Goal: Task Accomplishment & Management: Complete application form

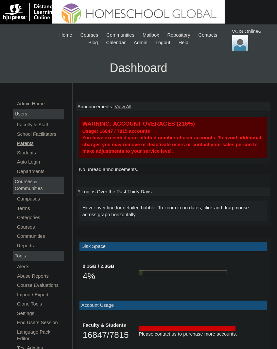
click at [30, 143] on link "Parents" at bounding box center [40, 143] width 48 height 8
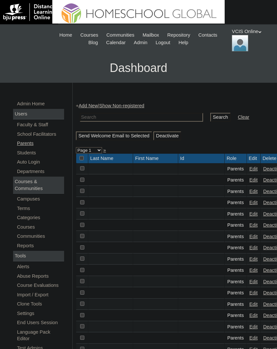
click at [27, 144] on link "Parents" at bounding box center [40, 143] width 48 height 8
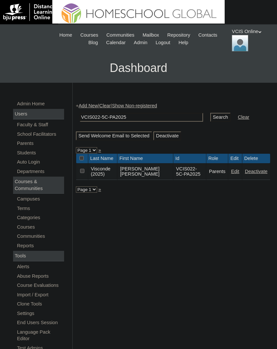
click at [103, 117] on input "VCIS022-5C-PA2025" at bounding box center [141, 117] width 123 height 9
type input "VCIS023-5C-PA2025"
click at [210, 117] on input "Search" at bounding box center [220, 117] width 20 height 9
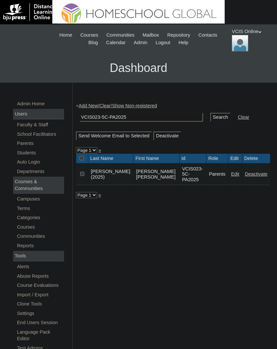
click at [99, 117] on input "VCIS023-5C-PA2025" at bounding box center [141, 117] width 123 height 9
type input "VCIS025-5C-PA2025"
click at [210, 117] on input "Search" at bounding box center [220, 117] width 20 height 9
click at [100, 117] on input "VCIS025-5C-PA2025" at bounding box center [141, 117] width 123 height 9
type input "VCIS026-5C-PA2025"
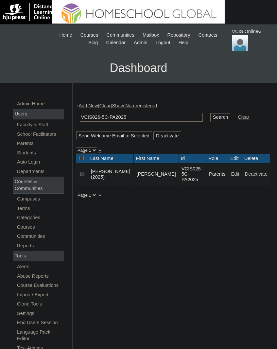
click at [210, 117] on input "Search" at bounding box center [220, 117] width 20 height 9
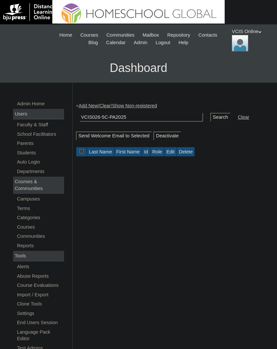
click at [147, 116] on input "VCIS026-5C-PA2025" at bounding box center [141, 117] width 123 height 9
click at [93, 106] on link "Add New" at bounding box center [88, 105] width 19 height 5
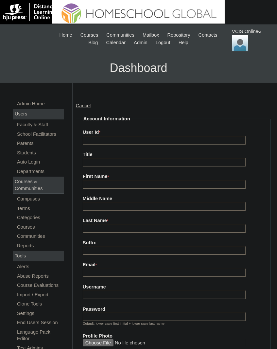
click at [130, 142] on input "User Id *" at bounding box center [164, 140] width 163 height 9
paste input "VCIS026-5C-PA2025"
type input "VCIS026-5C-PA2025"
paste input "mmaayo2025"
type input "mmaayo2025"
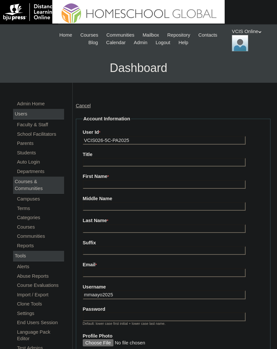
click at [142, 313] on input "Password" at bounding box center [164, 317] width 163 height 9
paste input "Ljxuev"
type input "Ljxuev"
drag, startPoint x: 151, startPoint y: 173, endPoint x: 156, endPoint y: 177, distance: 6.5
click at [156, 177] on label "First Name *" at bounding box center [173, 176] width 181 height 7
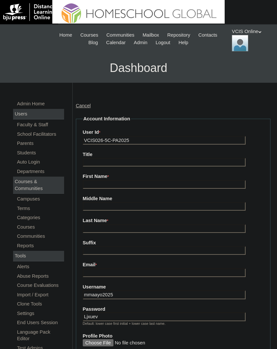
click at [156, 180] on input "First Name *" at bounding box center [164, 184] width 163 height 9
type input "Michelle"
type input "Maayo"
paste input "Maayo"
type input "Maayo"
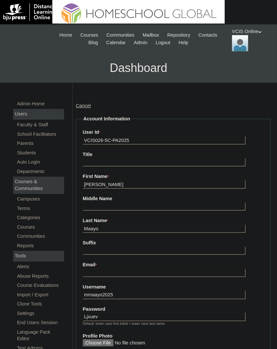
click at [129, 264] on label "Email *" at bounding box center [173, 265] width 181 height 7
click at [129, 269] on input "Email *" at bounding box center [164, 273] width 163 height 9
click at [129, 264] on label "Email *" at bounding box center [173, 265] width 181 height 7
click at [129, 269] on input "Email *" at bounding box center [164, 273] width 163 height 9
paste input "elbiniasm@gmail.com"
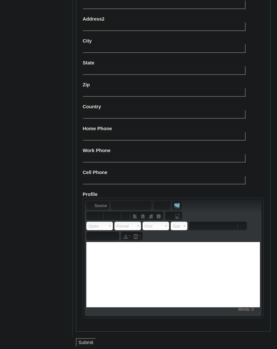
scroll to position [577, 0]
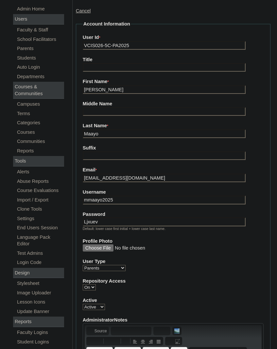
click at [99, 175] on input "elbiniasm@gmail.com" at bounding box center [164, 178] width 163 height 9
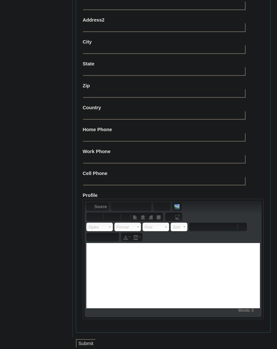
type input "elbiniasm@gmail.com"
paste input "63-9173699738, 63-9175283587"
type input "63-9173699738, 63-9175283587"
click at [90, 339] on input "Submit" at bounding box center [86, 343] width 20 height 9
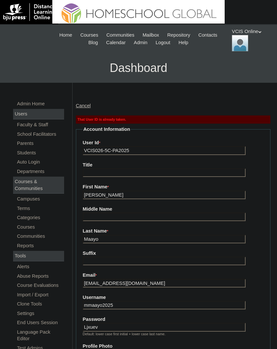
click at [105, 146] on input "VCIS026-5C-PA2025" at bounding box center [164, 150] width 163 height 9
click at [106, 146] on input "VCIS026-5C-PA2025" at bounding box center [164, 150] width 163 height 9
click at [106, 149] on input "VCIS026-5C-PA2025" at bounding box center [164, 150] width 163 height 9
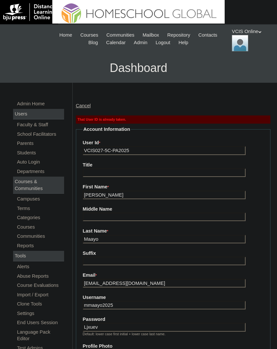
type input "VCIS027-5C-PA2025"
type input "Maayo (2025)"
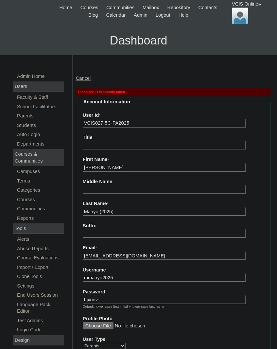
scroll to position [33, 0]
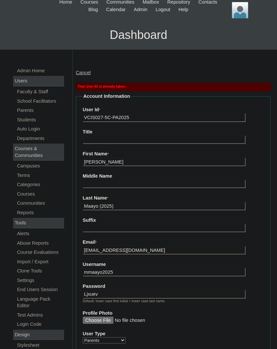
click at [104, 116] on input "VCIS027-5C-PA2025" at bounding box center [164, 117] width 163 height 9
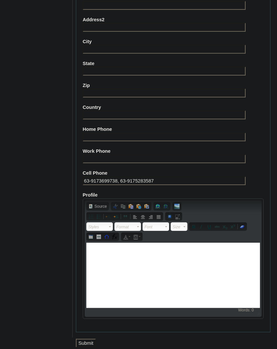
scroll to position [588, 0]
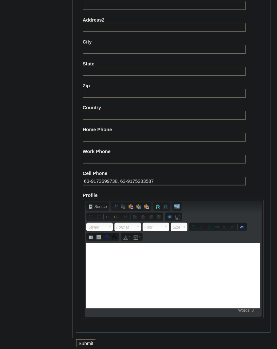
type input "VCIS028-5C-PA2025"
click at [86, 341] on input "Submit" at bounding box center [86, 343] width 20 height 9
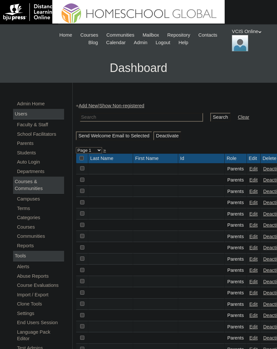
click at [132, 117] on input "text" at bounding box center [141, 117] width 123 height 9
paste input "VCIS028-5C-PA2025"
type input "VCIS028-5C-PA2025"
click at [210, 117] on input "Search" at bounding box center [220, 117] width 20 height 9
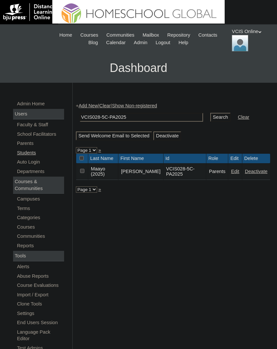
click at [25, 153] on link "Students" at bounding box center [40, 153] width 48 height 8
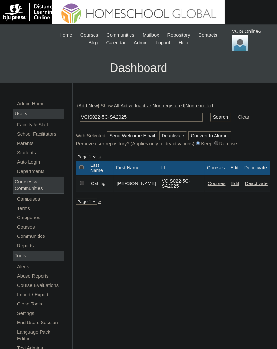
click at [102, 115] on input "VCIS022-5C-SA2025" at bounding box center [141, 117] width 123 height 9
type input "VCIS025-5C-SA2025"
click at [210, 117] on input "Search" at bounding box center [220, 117] width 20 height 9
drag, startPoint x: 0, startPoint y: 0, endPoint x: 101, endPoint y: 117, distance: 155.2
click at [103, 117] on input "VCIS025-5C-SA2025" at bounding box center [141, 117] width 123 height 9
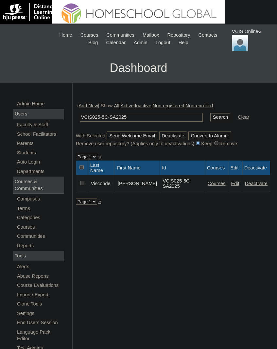
click at [97, 117] on input "VCIS025-5C-SA2025" at bounding box center [141, 117] width 123 height 9
type input "VCIS026-5C-SA2025"
click at [210, 117] on input "Search" at bounding box center [220, 117] width 20 height 9
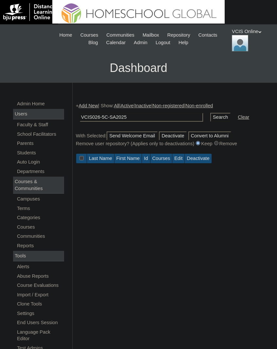
click at [152, 116] on input "VCIS026-5C-SA2025" at bounding box center [141, 117] width 123 height 9
click at [88, 105] on link "Add New" at bounding box center [88, 105] width 19 height 5
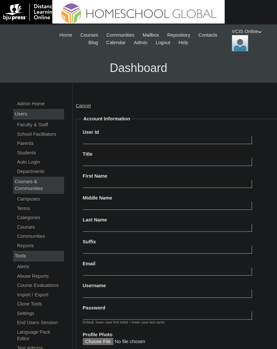
click at [175, 130] on label "User Id" at bounding box center [177, 132] width 189 height 7
click at [175, 136] on input "User Id" at bounding box center [168, 140] width 170 height 9
click at [153, 136] on input "User Id" at bounding box center [168, 140] width 170 height 9
paste input "VCIS026-5C-SA2025"
type input "VCIS026-5C-SA2025"
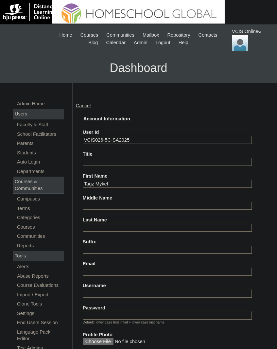
type input "Tagz Mykel"
click at [125, 202] on input "Middle Name" at bounding box center [168, 206] width 170 height 9
click at [115, 203] on input "El" at bounding box center [168, 206] width 170 height 9
paste input "Elbinias"
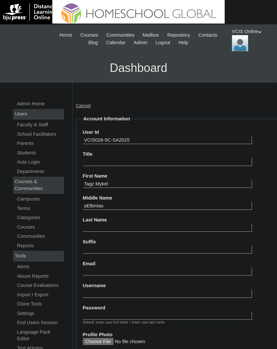
paste input "text"
type input "Elbinias"
click at [145, 226] on input "Last Name" at bounding box center [168, 228] width 170 height 9
type input "a"
type input "Maayo"
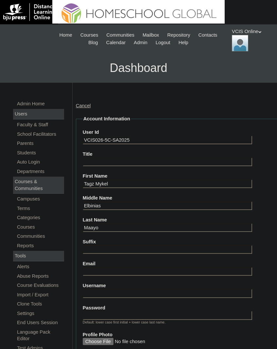
click at [115, 271] on input "Email" at bounding box center [168, 271] width 170 height 9
paste input "tmmaayo.student@vcis.edu.ph"
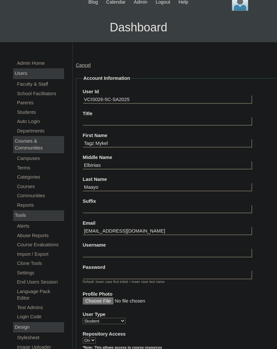
scroll to position [49, 0]
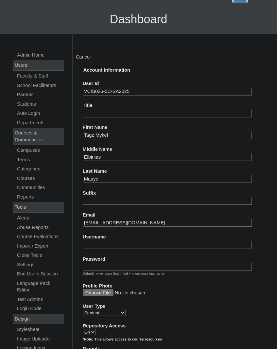
type input "tmmaayo.student@vcis.edu.ph"
click at [115, 242] on input "Username" at bounding box center [168, 245] width 170 height 9
type input "tagz.maayo2025"
click at [141, 262] on input "Password" at bounding box center [168, 266] width 170 height 9
paste input "JBLyTx"
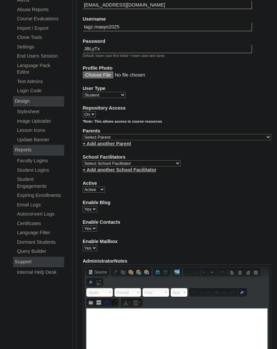
scroll to position [274, 0]
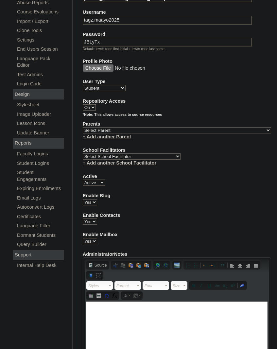
type input "JBLyTx"
click at [139, 127] on select "Select Parent , , , , , , , , , , , , , , , , , , , , , , , , , , , , , , , , ,…" at bounding box center [177, 130] width 189 height 6
select select "43992"
select select "36081"
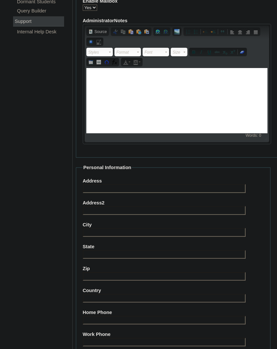
scroll to position [572, 0]
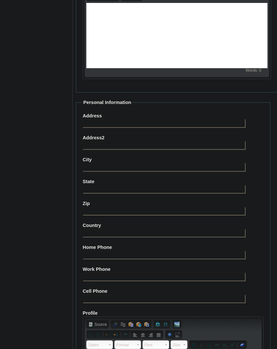
paste input "63-9173699738, 63-9175283587"
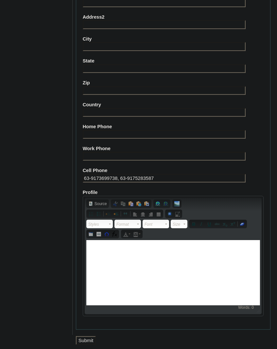
scroll to position [693, 0]
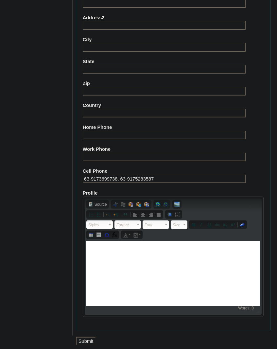
type input "63-9173699738, 63-9175283587"
click at [92, 337] on input "Submit" at bounding box center [86, 341] width 20 height 9
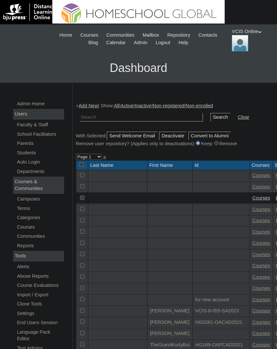
paste input "VCIS020-4C-PA2025"
click at [100, 115] on input "VCIS020-4C-PA2025" at bounding box center [141, 117] width 123 height 9
type input "VCIS022-4C-PA2025"
click at [210, 117] on input "Search" at bounding box center [220, 117] width 20 height 9
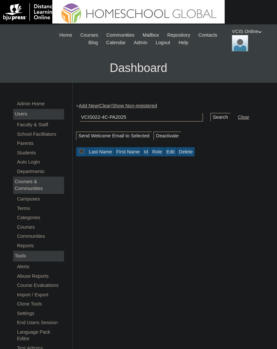
click at [117, 121] on input "VCIS022-4C-PA2025" at bounding box center [141, 117] width 123 height 9
click at [101, 120] on input "VCIS022-4C-PA2025" at bounding box center [141, 117] width 123 height 9
click at [100, 117] on input "VCIS022-4C-PA2025" at bounding box center [141, 117] width 123 height 9
type input "VCIS021-4C-PA2025"
click at [210, 117] on input "Search" at bounding box center [220, 117] width 20 height 9
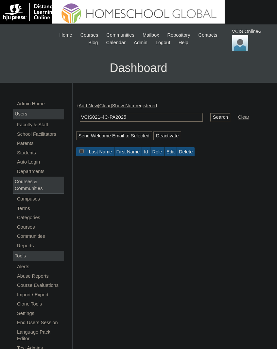
click at [117, 115] on input "VCIS021-4C-PA2025" at bounding box center [141, 117] width 123 height 9
click at [90, 108] on link "Add New" at bounding box center [88, 105] width 19 height 5
click at [97, 107] on link "Add New" at bounding box center [88, 105] width 19 height 5
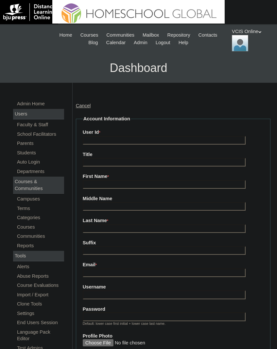
click at [110, 137] on input "User Id *" at bounding box center [164, 140] width 163 height 9
paste input "VCIS021-4C-PA2025"
type input "VCIS021-4C-PA2025"
type input "j"
type input "[PERSON_NAME]"
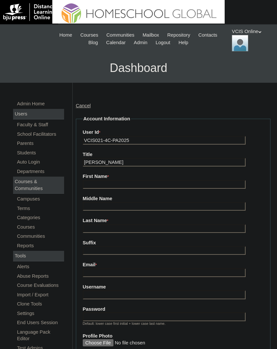
click at [112, 158] on input "[PERSON_NAME]" at bounding box center [164, 162] width 163 height 9
paste input "[PERSON_NAME]"
click at [109, 177] on span "*" at bounding box center [108, 177] width 1 height 4
click at [114, 180] on input "[PERSON_NAME]" at bounding box center [164, 184] width 163 height 9
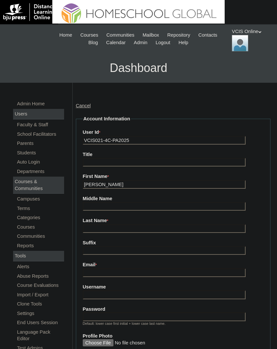
click at [109, 177] on span "*" at bounding box center [108, 177] width 1 height 4
click at [114, 180] on input "[PERSON_NAME]" at bounding box center [164, 184] width 163 height 9
click at [109, 177] on span "*" at bounding box center [108, 177] width 1 height 4
click at [114, 180] on input "[PERSON_NAME]" at bounding box center [164, 184] width 163 height 9
click at [112, 181] on input "[PERSON_NAME]" at bounding box center [164, 184] width 163 height 9
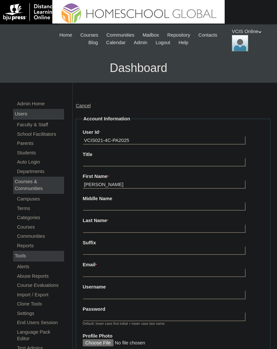
click at [112, 181] on input "[PERSON_NAME]" at bounding box center [164, 184] width 163 height 9
type input "[PERSON_NAME]"
paste input "Casaul"
type input "Casaul"
click at [111, 269] on input "Email *" at bounding box center [164, 273] width 163 height 9
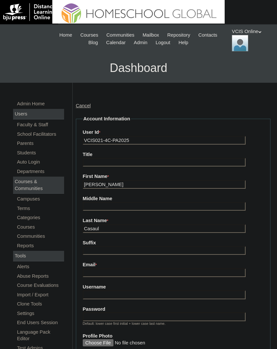
paste input "[PERSON_NAME][EMAIL_ADDRESS][DOMAIN_NAME]"
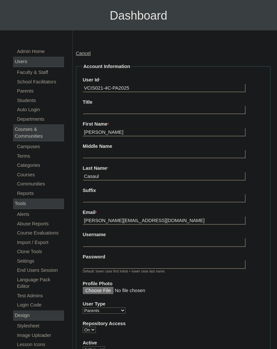
scroll to position [53, 0]
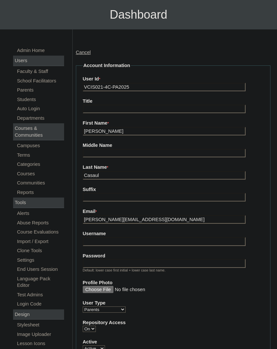
type input "[PERSON_NAME][EMAIL_ADDRESS][DOMAIN_NAME]"
click at [131, 237] on input "Username" at bounding box center [164, 241] width 163 height 9
click at [117, 237] on input "Username" at bounding box center [164, 241] width 163 height 9
paste input "jcasaul2025"
type input "jcasaul2025"
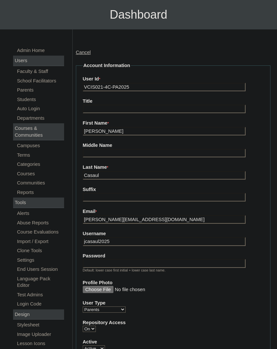
click at [150, 259] on input "Password" at bounding box center [164, 263] width 163 height 9
paste input "OWRFbs"
type input "OWRFbs"
click at [130, 172] on input "Casaul" at bounding box center [164, 175] width 163 height 9
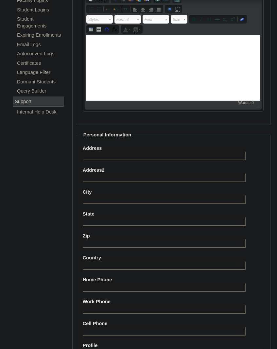
scroll to position [441, 0]
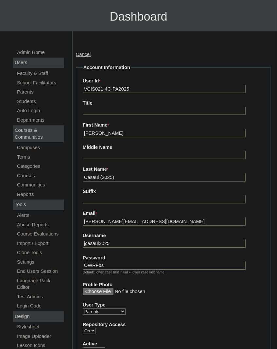
type input "Casaul (2025)"
click at [161, 312] on fieldset "Account Information User Id * VCIS021-4C-PA2025 Title First Name * [PERSON_NAME…" at bounding box center [173, 282] width 195 height 437
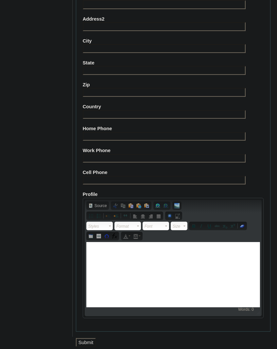
scroll to position [577, 0]
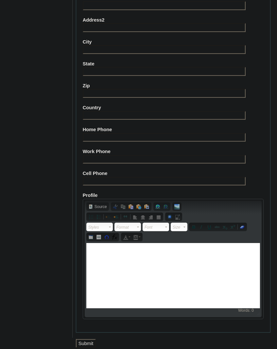
paste input "688-9190069935"
type input "688-9190069935"
click at [86, 341] on input "Submit" at bounding box center [86, 343] width 20 height 9
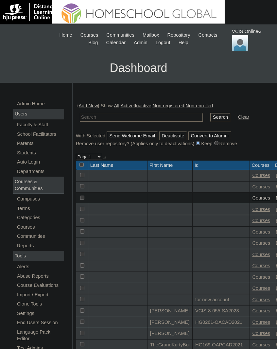
click at [99, 110] on td at bounding box center [142, 117] width 130 height 15
click at [97, 108] on link "Add New" at bounding box center [88, 105] width 19 height 5
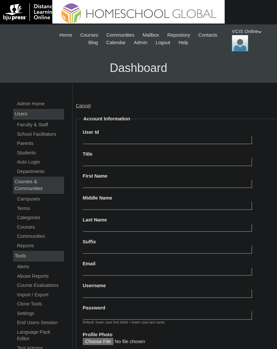
click at [167, 136] on input "User Id" at bounding box center [168, 140] width 170 height 9
paste input "VCIS022-4C-SA2025"
type input "VCIS022-4C-SA2025"
type input "Franco"
type input "Casaul"
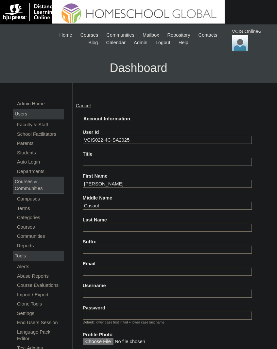
click at [123, 224] on input "Last Name" at bounding box center [168, 228] width 170 height 9
type input "Haggart"
click at [102, 271] on input "Email" at bounding box center [168, 271] width 170 height 9
paste input "fhaggart.student@vcis.edu.ph"
type input "fhaggart.student@vcis.edu.ph"
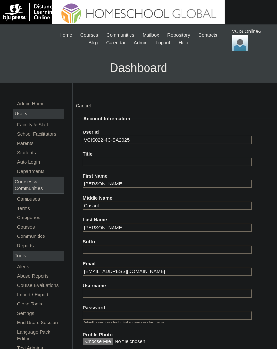
click at [120, 289] on input "Username" at bounding box center [168, 293] width 170 height 9
paste input "franco.haggart2025"
type input "franco.haggart2025"
click at [125, 311] on input "Password" at bounding box center [168, 315] width 170 height 9
paste input "uHDWrt"
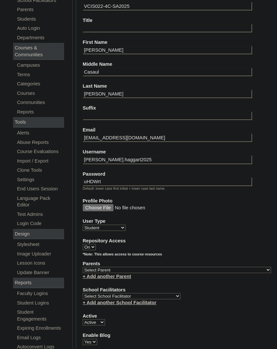
scroll to position [147, 0]
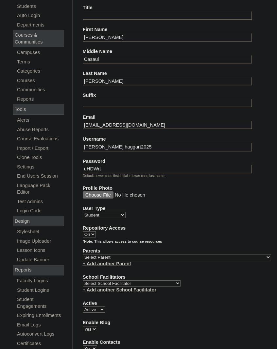
type input "uHDWrt"
click at [158, 257] on select "Select Parent , , , , , , , , , , , , , , , , , , , , , , , , , , , , , , , , ,…" at bounding box center [177, 257] width 189 height 6
select select "43994"
select select "39981"
click at [231, 270] on fieldset "Account Information User Id VCIS022-4C-SA2025 Title First Name Franco Middle Na…" at bounding box center [177, 244] width 202 height 550
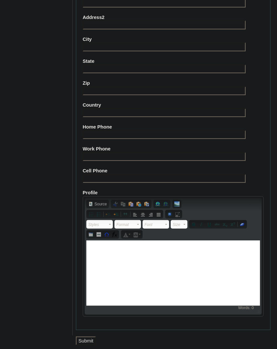
scroll to position [693, 0]
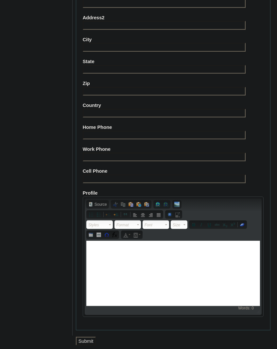
click at [126, 180] on fieldset "Personal Information Address Address2 City State Zip Country Home Phone Work Ph…" at bounding box center [173, 155] width 195 height 352
paste input "688-9190069935"
type input "688-9190069935"
click at [90, 337] on input "Submit" at bounding box center [86, 341] width 20 height 9
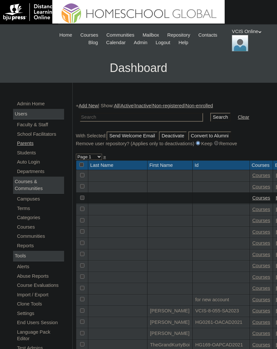
click at [32, 142] on link "Parents" at bounding box center [40, 143] width 48 height 8
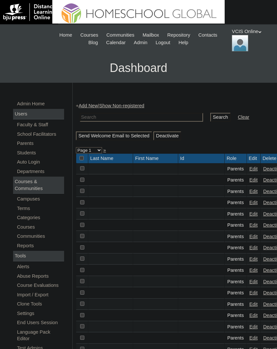
click at [146, 119] on input "text" at bounding box center [141, 117] width 123 height 9
paste input "VCIS0013-6B-PA2025"
click at [107, 115] on input "VCIS0013-6B-PA2025" at bounding box center [141, 117] width 123 height 9
click at [103, 118] on input "VCIS0013-6B-PA2025" at bounding box center [141, 117] width 123 height 9
type input "VCIS0018-6B-PA2025"
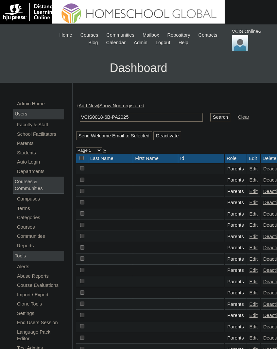
click at [210, 117] on input "Search" at bounding box center [220, 117] width 20 height 9
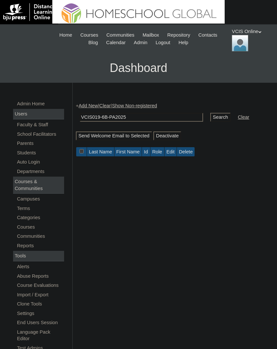
click at [97, 115] on input "VCIS019-6B-PA2025" at bounding box center [141, 117] width 123 height 9
type input "VCIS017-6B-PA2025"
click at [210, 117] on input "Search" at bounding box center [220, 117] width 20 height 9
click at [103, 116] on input "VCIS017-6B-PA2025" at bounding box center [141, 117] width 123 height 9
click at [101, 116] on input "VCIS017-6B-PA2025" at bounding box center [141, 117] width 123 height 9
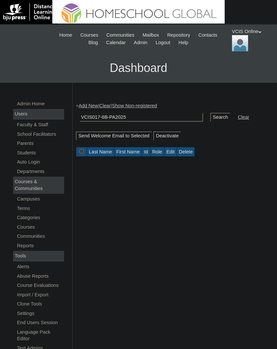
click at [101, 116] on input "VCIS017-6B-PA2025" at bounding box center [141, 117] width 123 height 9
click at [95, 117] on input "VCIS017-6B-PA2025" at bounding box center [141, 117] width 123 height 9
type input "VCIS0017-6B-PA2025"
click at [210, 117] on input "Search" at bounding box center [220, 117] width 20 height 9
click at [150, 118] on input "VCIS0017-6B-PA2025" at bounding box center [141, 117] width 123 height 9
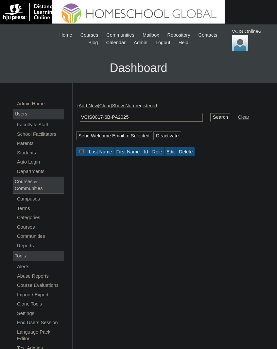
click at [150, 118] on input "VCIS0017-6B-PA2025" at bounding box center [141, 117] width 123 height 9
paste input "5"
type input "VCIS0015-6B-PA2025"
click at [210, 117] on input "Search" at bounding box center [220, 117] width 20 height 9
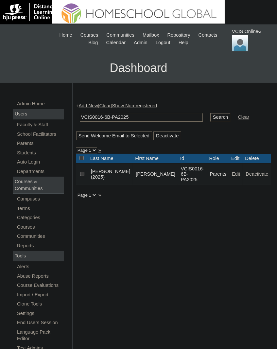
click at [103, 115] on input "VCIS0016-6B-PA2025" at bounding box center [141, 117] width 123 height 9
type input "VCIS0019-6B-PA2025"
click at [210, 117] on input "Search" at bounding box center [220, 117] width 20 height 9
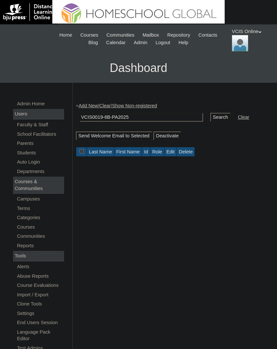
click at [136, 119] on input "VCIS0019-6B-PA2025" at bounding box center [141, 117] width 123 height 9
click at [92, 105] on link "Add New" at bounding box center [88, 105] width 19 height 5
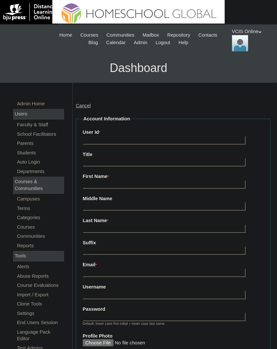
click at [132, 139] on input "User Id *" at bounding box center [164, 140] width 163 height 9
paste input "VCIS0019-6B-PA2025"
type input "VCIS0019-6B-PA2025"
click at [111, 185] on input "Avemar Tan" at bounding box center [164, 184] width 163 height 9
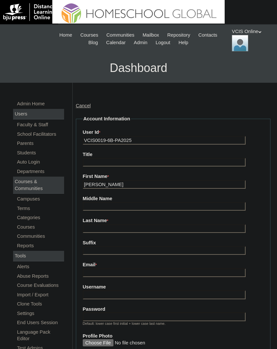
click at [111, 185] on input "Avemar Tan" at bounding box center [164, 184] width 163 height 9
click at [117, 186] on input "Avemar Tan" at bounding box center [164, 184] width 163 height 9
type input "Avemar"
paste input "Tan"
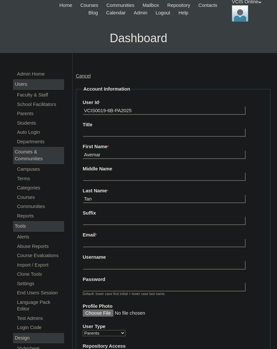
scroll to position [31, 0]
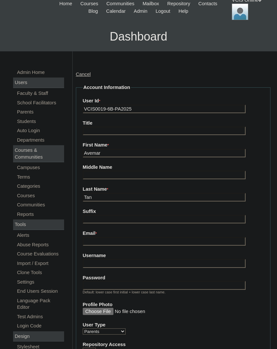
type input "Tan"
click at [204, 234] on label "Email *" at bounding box center [173, 233] width 181 height 7
click at [204, 237] on input "Email *" at bounding box center [164, 241] width 163 height 9
click at [108, 237] on input "Email *" at bounding box center [164, 241] width 163 height 9
paste input "[EMAIL_ADDRESS][DOMAIN_NAME]"
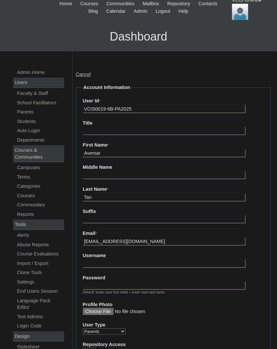
type input "[EMAIL_ADDRESS][DOMAIN_NAME]"
click at [123, 262] on input "Username" at bounding box center [164, 263] width 163 height 9
paste input "avtan2025"
type input "avtan2025"
click at [133, 281] on input "Password" at bounding box center [164, 285] width 163 height 9
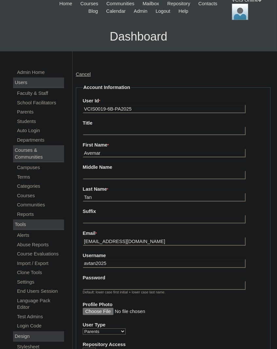
paste input "CMdawD"
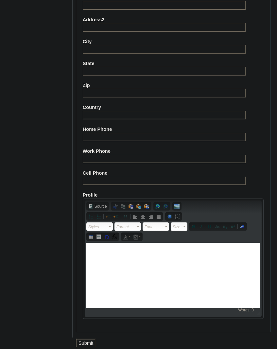
scroll to position [577, 0]
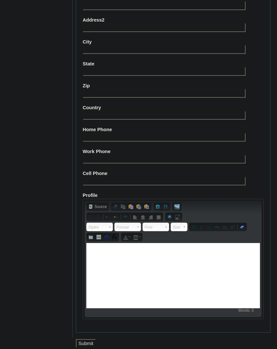
type input "CMdawD"
paste input "65-85273739, 65-84058327"
type input "65-85273739, 65-84058327"
click at [83, 339] on input "Submit" at bounding box center [86, 343] width 20 height 9
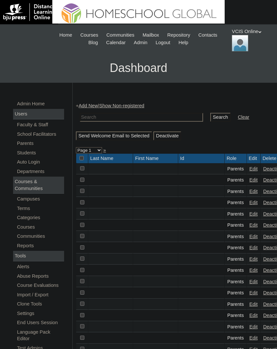
click at [142, 118] on input "text" at bounding box center [141, 117] width 123 height 9
paste input "VCIS0019-6B-PA2025"
type input "VCIS0019-6B-PA2025"
click at [210, 117] on input "Search" at bounding box center [220, 117] width 20 height 9
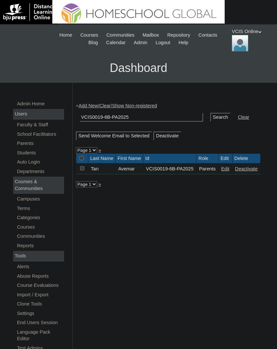
click at [229, 172] on link "Edit" at bounding box center [225, 168] width 8 height 5
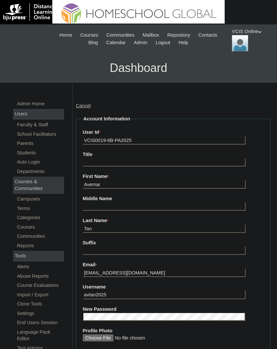
click at [143, 221] on label "Last Name *" at bounding box center [173, 220] width 181 height 7
click at [143, 225] on input "Tan" at bounding box center [164, 229] width 163 height 9
click at [156, 226] on input "Tan" at bounding box center [164, 229] width 163 height 9
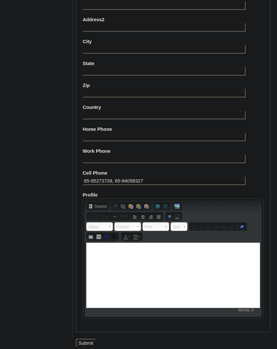
scroll to position [553, 0]
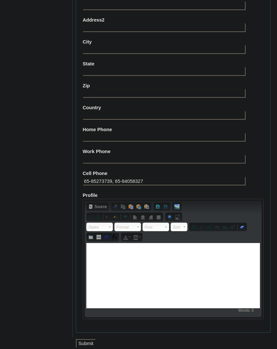
type input "Tan (2025)"
click at [93, 339] on input "Submit" at bounding box center [86, 343] width 20 height 9
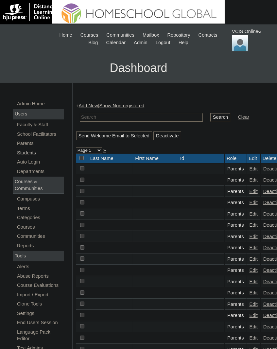
click at [33, 154] on link "Students" at bounding box center [40, 153] width 48 height 8
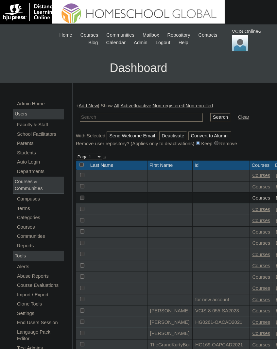
click at [112, 116] on input "text" at bounding box center [141, 117] width 123 height 9
paste input "VCIS007-6B-SA2025"
click at [101, 117] on input "VCIS007-6B-SA2025" at bounding box center [141, 117] width 123 height 9
type input "VCIS018-6B-SA2025"
click at [210, 117] on input "Search" at bounding box center [220, 117] width 20 height 9
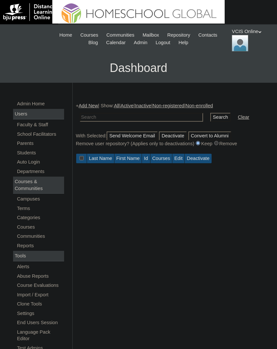
click at [92, 106] on link "Add New" at bounding box center [88, 105] width 19 height 5
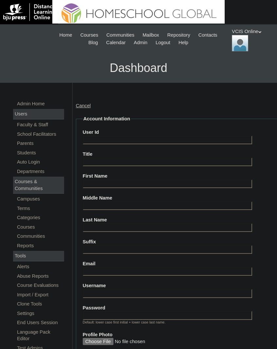
click at [171, 136] on input "User Id" at bounding box center [168, 140] width 170 height 9
paste input "VCIS018-6B-SA2025"
type input "VCIS018-6B-SA2025"
click at [140, 290] on input "Username" at bounding box center [168, 293] width 170 height 9
paste input "[PERSON_NAME].pineda2025"
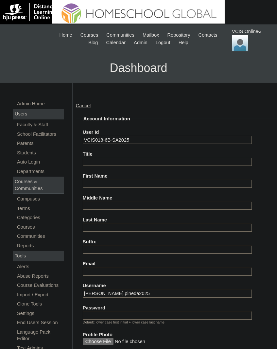
type input "[PERSON_NAME].pineda2025"
click at [161, 311] on input "Password" at bounding box center [168, 315] width 170 height 9
paste input "zSKjwl"
type input "zSKjwl"
paste input "[EMAIL_ADDRESS][DOMAIN_NAME]"
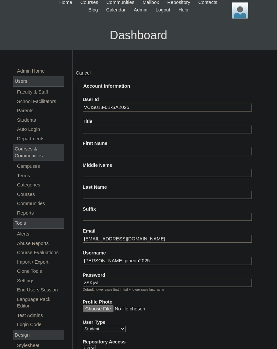
scroll to position [34, 0]
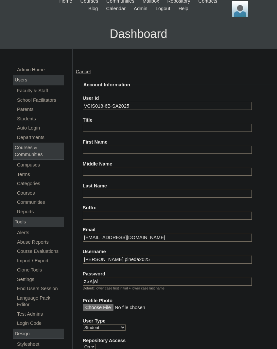
type input "[EMAIL_ADDRESS][DOMAIN_NAME]"
type input "[PERSON_NAME]"
type input "Tan"
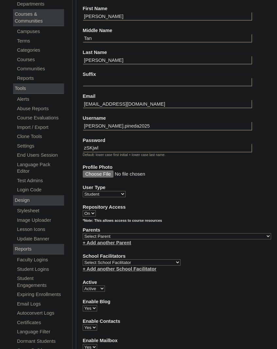
scroll to position [170, 0]
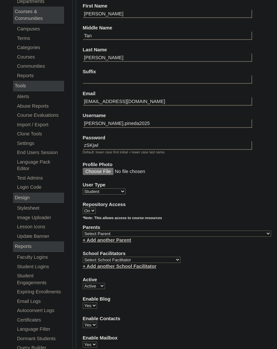
type input "[PERSON_NAME]"
click at [158, 232] on select "Select Parent , , , , , , , , , , , , , , , , , , , , , , , , , , , , , , , , ,…" at bounding box center [177, 234] width 189 height 6
click at [154, 231] on select "Select Parent , , , , , , , , , , , , , , , , , , , , , , , , , , , , , , , , ,…" at bounding box center [177, 234] width 189 height 6
select select "28734"
click at [132, 257] on select "Select School Facilitator Norman Añain Ruffa Abadijas Mary Abella Gloryfe Abion…" at bounding box center [132, 260] width 98 height 6
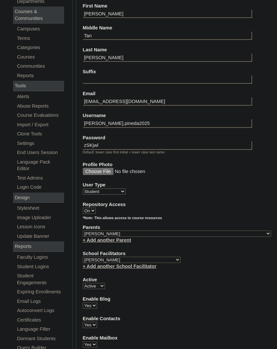
select select "36085"
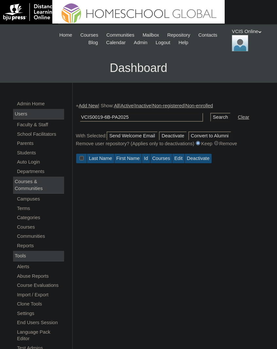
click at [93, 105] on link "Add New" at bounding box center [88, 105] width 19 height 5
click at [31, 144] on link "Parents" at bounding box center [40, 143] width 48 height 8
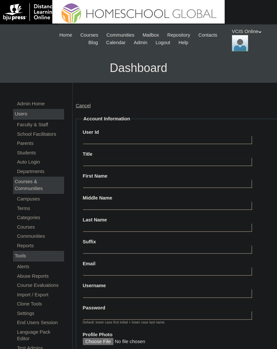
click at [109, 140] on input "User Id" at bounding box center [168, 140] width 170 height 9
paste input "VCIS018-6B-SA2025"
type input "VCIS018-6B-SA2025"
type input "[PERSON_NAME]"
type input "Tan"
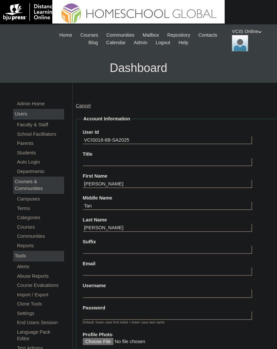
type input "[PERSON_NAME]"
click at [109, 267] on input "Email" at bounding box center [168, 271] width 170 height 9
paste input "[EMAIL_ADDRESS][DOMAIN_NAME]"
type input "[EMAIL_ADDRESS][DOMAIN_NAME]"
click at [130, 289] on input "Username" at bounding box center [168, 293] width 170 height 9
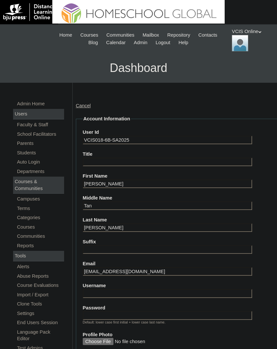
click at [114, 289] on input "Username" at bounding box center [168, 293] width 170 height 9
paste input "[PERSON_NAME].pineda2025"
type input "[PERSON_NAME].pineda2025"
click at [136, 307] on label "Password" at bounding box center [177, 308] width 189 height 7
click at [136, 311] on input "Password" at bounding box center [168, 315] width 170 height 9
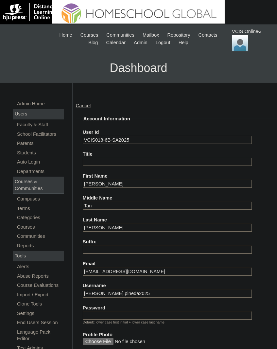
paste input "zSKjwl"
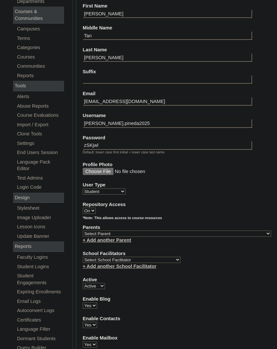
scroll to position [181, 0]
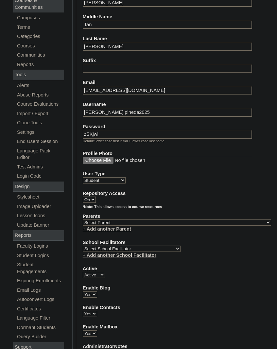
type input "zSKjwl"
click at [175, 220] on select "Select Parent , , , , , , , , , , , , , , , , , , , , , , , , , , , , , , , , ,…" at bounding box center [177, 223] width 189 height 6
select select "43996"
click at [133, 246] on select "Select School Facilitator [PERSON_NAME] [PERSON_NAME] Gloryfe [PERSON_NAME] [PE…" at bounding box center [132, 249] width 98 height 6
select select "36085"
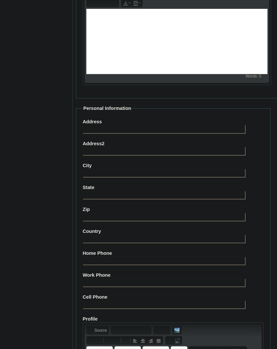
scroll to position [593, 0]
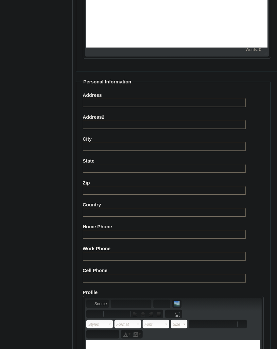
paste input "65-85273739, 65-84058327"
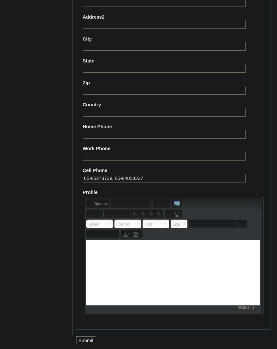
scroll to position [693, 0]
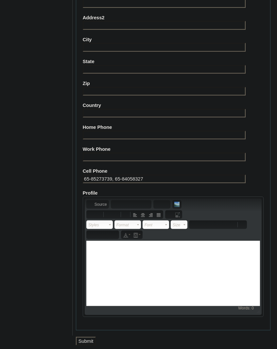
type input "65-85273739, 65-84058327"
click at [91, 337] on input "Submit" at bounding box center [86, 341] width 20 height 9
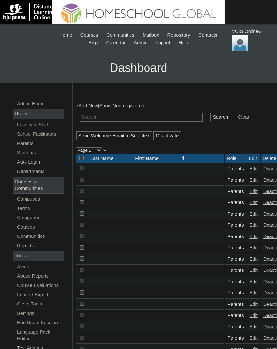
click at [138, 118] on input "text" at bounding box center [141, 117] width 123 height 9
paste input "VCIS0019-6B-PA2025"
type input "VCIS0019-6B-PA2025"
click at [210, 117] on input "Search" at bounding box center [220, 117] width 20 height 9
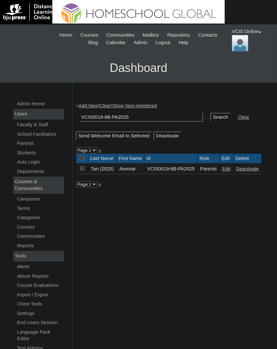
click at [230, 172] on link "Edit" at bounding box center [227, 168] width 8 height 5
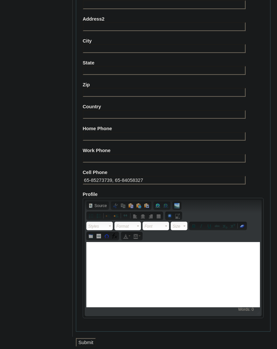
scroll to position [553, 0]
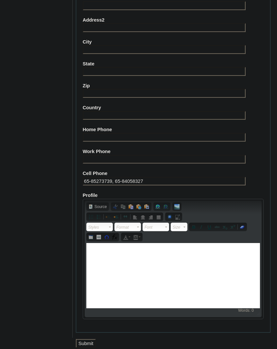
type input "Tan2025"
click at [91, 339] on input "Submit" at bounding box center [86, 343] width 20 height 9
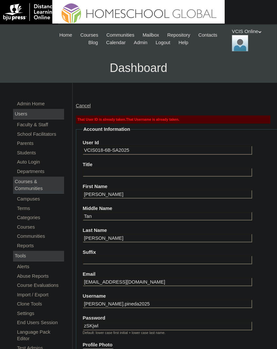
click at [108, 147] on input "VCIS018-6B-SA2025" at bounding box center [168, 150] width 170 height 9
click at [107, 148] on input "VCIS018-6B-SA2025" at bounding box center [168, 150] width 170 height 9
type input "VCIS019-6B-SA2025"
click at [105, 151] on input "VCIS019-6B-SA2025" at bounding box center [168, 150] width 170 height 9
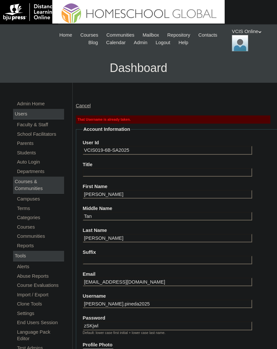
click at [104, 150] on input "VCIS019-6B-SA2025" at bounding box center [168, 150] width 170 height 9
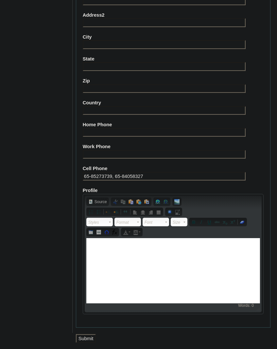
scroll to position [730, 0]
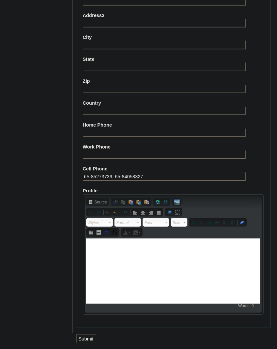
type input "VCIS020-6B-SA2025"
click at [90, 335] on input "Submit" at bounding box center [86, 339] width 20 height 9
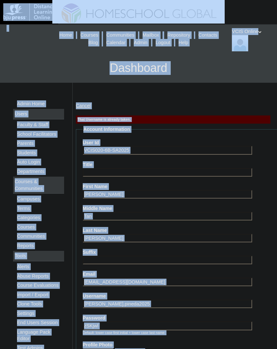
click at [169, 148] on input "VCIS020-6B-SA2025" at bounding box center [168, 150] width 170 height 9
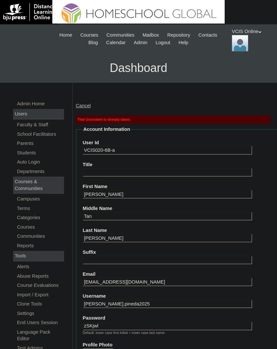
type input "VCIS020-6B-SA2025"
click at [202, 77] on h3 "Dashboard" at bounding box center [138, 67] width 271 height 29
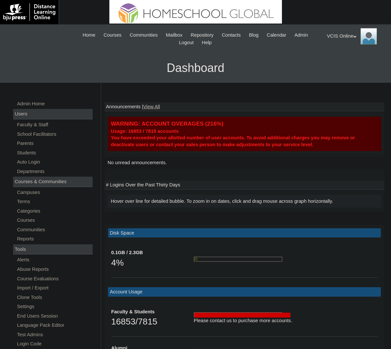
click at [31, 149] on link "Students" at bounding box center [54, 153] width 76 height 8
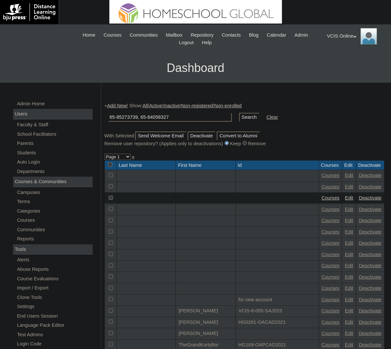
paste input "VCIS020-6B-SA2025"
type input "VCIS020-6B-SA2025"
click at [239, 117] on input "Search" at bounding box center [249, 117] width 20 height 9
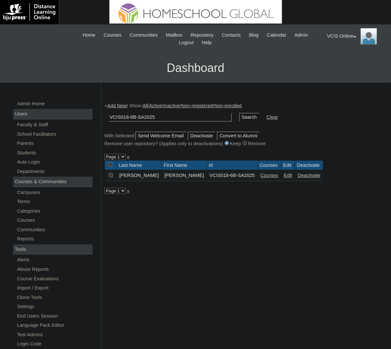
click at [292, 178] on link "Edit" at bounding box center [288, 175] width 8 height 5
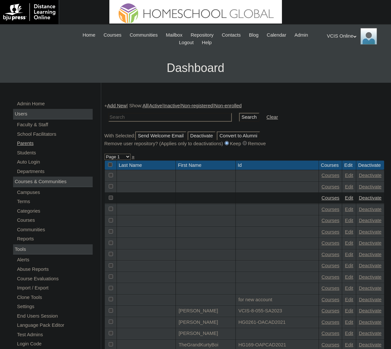
click at [26, 143] on link "Parents" at bounding box center [54, 143] width 76 height 8
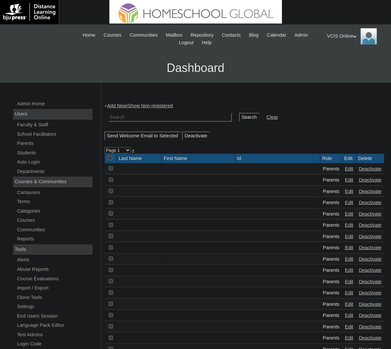
click at [182, 117] on input "text" at bounding box center [169, 117] width 123 height 9
paste input "VCIS0019-6B-PA2025"
type input "VCIS0019-6B-PA2025"
click at [239, 117] on input "Search" at bounding box center [249, 117] width 20 height 9
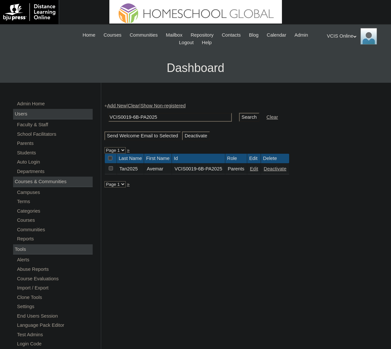
click at [258, 172] on link "Edit" at bounding box center [254, 168] width 8 height 5
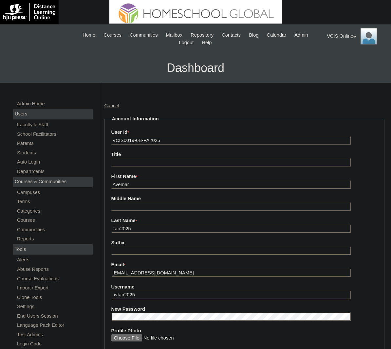
click at [122, 226] on input "Tan2025" at bounding box center [231, 229] width 240 height 9
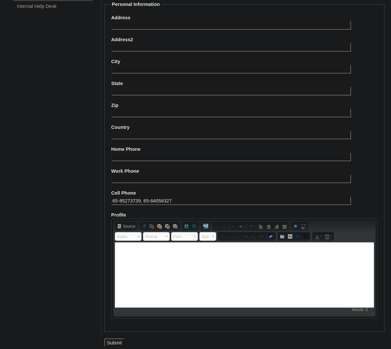
scroll to position [512, 0]
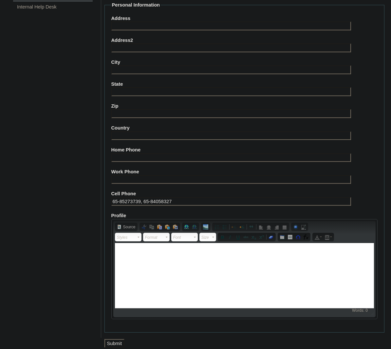
type input "Tan (2025)"
click at [121, 339] on input "Submit" at bounding box center [114, 343] width 20 height 9
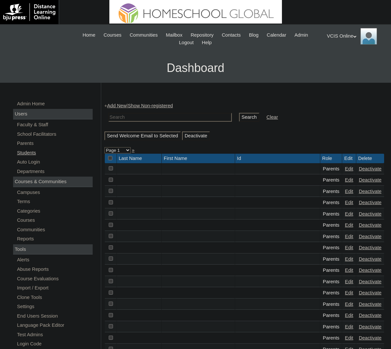
click at [29, 149] on link "Students" at bounding box center [54, 153] width 76 height 8
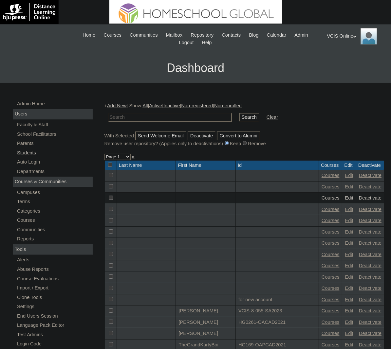
click at [158, 119] on input "text" at bounding box center [169, 117] width 123 height 9
paste input "VCIS018-6B-SA2025"
type input "VCIS018-6B-SA2025"
click at [239, 117] on input "Search" at bounding box center [249, 117] width 20 height 9
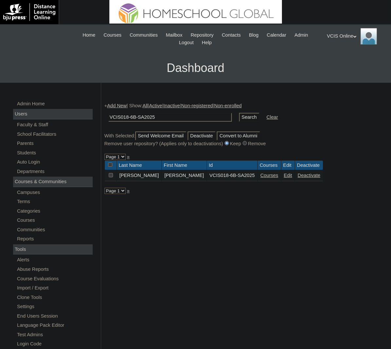
click at [292, 178] on link "Edit" at bounding box center [288, 175] width 8 height 5
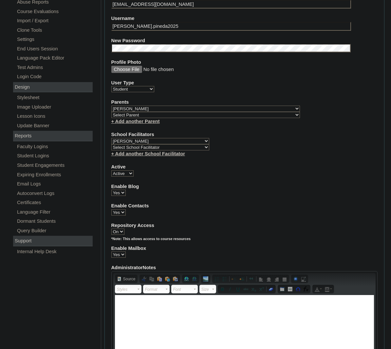
scroll to position [263, 0]
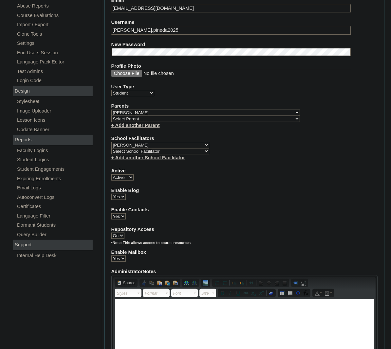
click at [148, 110] on select "Select Parent , , , , , , , , , , , , , , , , , , , , , , , , , , , , , , , , ,…" at bounding box center [205, 113] width 189 height 6
select select "43996"
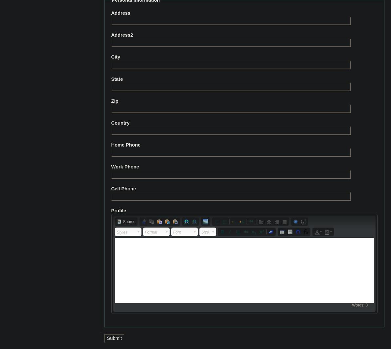
scroll to position [661, 0]
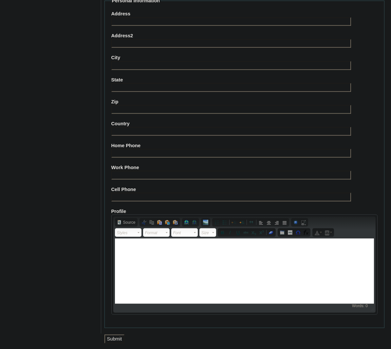
click at [114, 337] on input "Submit" at bounding box center [114, 339] width 20 height 9
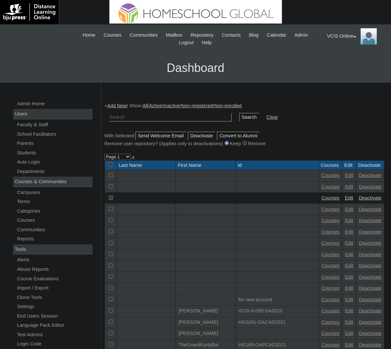
paste input "VCIS018-6B-SA2025"
type input "VCIS018-6B-SA2025"
click at [239, 117] on input "Search" at bounding box center [249, 117] width 20 height 9
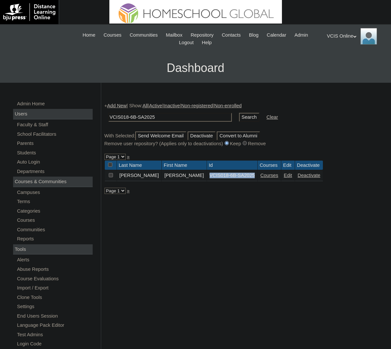
drag, startPoint x: 263, startPoint y: 177, endPoint x: 210, endPoint y: 177, distance: 53.4
click at [210, 177] on td "VCIS018-6B-SA2025" at bounding box center [232, 175] width 51 height 11
click at [278, 177] on link "Courses" at bounding box center [269, 175] width 18 height 5
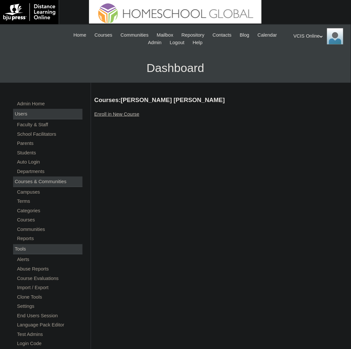
click at [106, 114] on link "Enroll in New Course" at bounding box center [116, 114] width 45 height 5
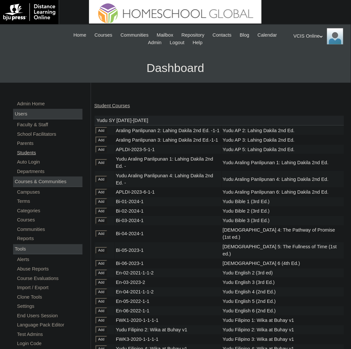
click at [26, 152] on link "Students" at bounding box center [49, 153] width 66 height 8
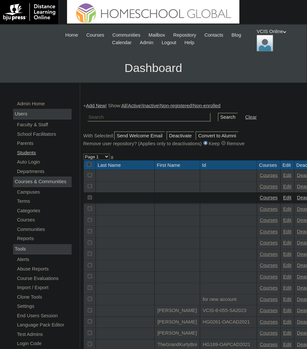
click at [29, 152] on link "Students" at bounding box center [43, 153] width 55 height 8
click at [125, 119] on input "text" at bounding box center [148, 117] width 123 height 9
paste input "VCIS018-6B-SA2025"
type input "VCIS018-6B-SA2025"
click at [218, 117] on input "Search" at bounding box center [228, 117] width 20 height 9
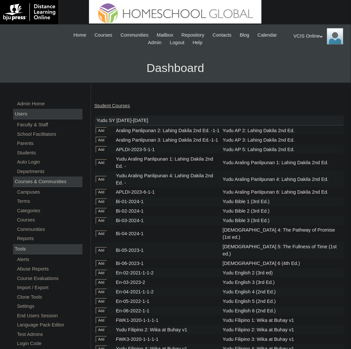
click at [222, 216] on td "Yudu Bible 2 (3rd Ed.)" at bounding box center [283, 211] width 122 height 9
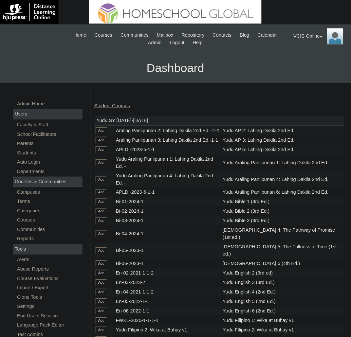
scroll to position [2052, 0]
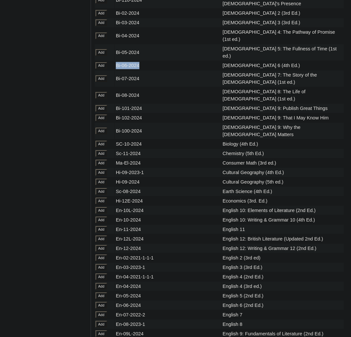
click at [98, 69] on input "Add" at bounding box center [101, 66] width 11 height 7
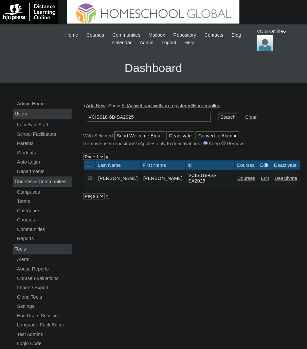
click at [106, 116] on input "VCIS018-6B-SA2025" at bounding box center [148, 117] width 123 height 9
type input "VCIS017-6B-SA2025"
click at [218, 117] on input "Search" at bounding box center [228, 117] width 20 height 9
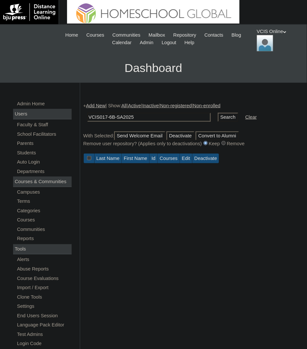
click at [111, 119] on input "VCIS017-6B-SA2025" at bounding box center [148, 117] width 123 height 9
click at [109, 117] on input "VCIS017-6B-SA2025" at bounding box center [148, 117] width 123 height 9
type input "VCIS016-6B-SA2025"
click at [218, 117] on input "Search" at bounding box center [228, 117] width 20 height 9
click at [27, 152] on link "Students" at bounding box center [43, 153] width 55 height 8
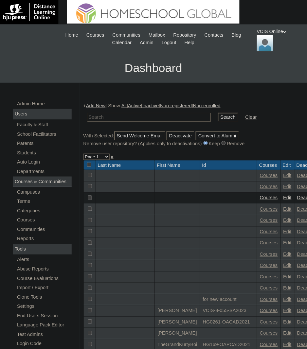
click at [110, 119] on input "text" at bounding box center [148, 117] width 123 height 9
paste input "VCIS0013-6B-SA2025"
click at [115, 117] on input "VCIS0013-6B-SA2025" at bounding box center [148, 117] width 123 height 9
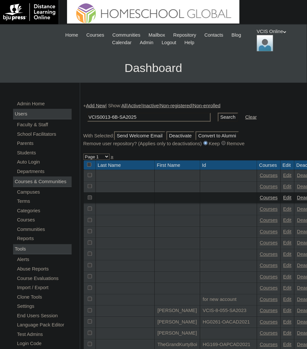
click at [112, 117] on input "VCIS0013-6B-SA2025" at bounding box center [148, 117] width 123 height 9
type input "VCIS0015-6B-SA2025"
click at [218, 117] on input "Search" at bounding box center [228, 117] width 20 height 9
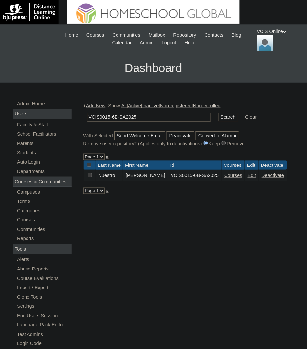
click at [242, 178] on link "Courses" at bounding box center [234, 175] width 18 height 5
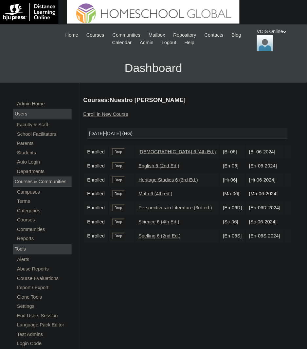
copy td "Bi-06-2024"
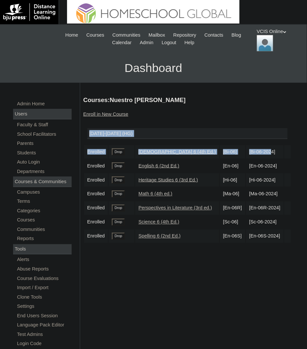
drag, startPoint x: 258, startPoint y: 154, endPoint x: 428, endPoint y: 131, distance: 172.0
click at [307, 131] on html "VCIS Online My Profile My Settings Logout |N|Staff|| Skip to Main Content Skip …" at bounding box center [153, 270] width 307 height 541
click at [232, 138] on td "[DATE]-[DATE] (HG)" at bounding box center [187, 135] width 207 height 20
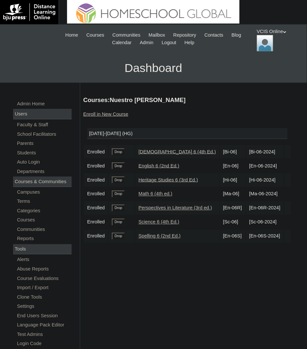
copy td "En-06-2024"
drag, startPoint x: 259, startPoint y: 166, endPoint x: 286, endPoint y: 169, distance: 28.0
click at [284, 169] on td "[En-06-2024]" at bounding box center [265, 165] width 38 height 13
drag, startPoint x: 283, startPoint y: 182, endPoint x: 283, endPoint y: 187, distance: 5.2
click at [283, 187] on td "[Hi-06-2024]" at bounding box center [265, 179] width 38 height 13
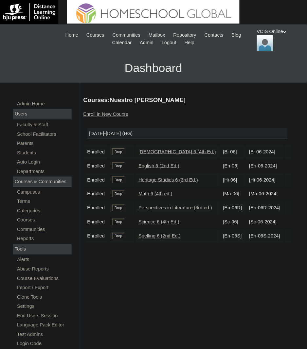
copy td "[Hi-06-2024]"
drag, startPoint x: 269, startPoint y: 204, endPoint x: 257, endPoint y: 197, distance: 13.9
click at [257, 197] on td "[Ma-06-2024]" at bounding box center [265, 194] width 38 height 13
click at [265, 198] on td "[Ma-06-2024]" at bounding box center [265, 194] width 38 height 13
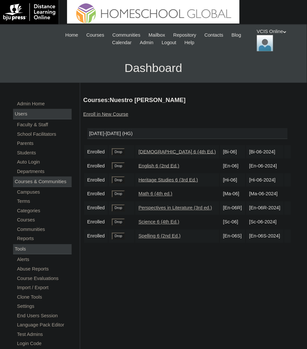
copy td "Ma-06-2024"
drag, startPoint x: 269, startPoint y: 201, endPoint x: 259, endPoint y: 196, distance: 11.1
click at [259, 196] on td "[Ma-06-2024]" at bounding box center [265, 194] width 38 height 13
click at [267, 215] on td "[En-06R-2024]" at bounding box center [265, 208] width 38 height 13
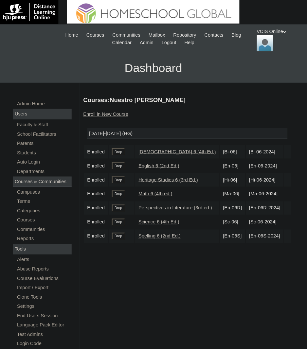
click at [267, 215] on td "[En-06R-2024]" at bounding box center [265, 208] width 38 height 13
click at [259, 212] on td "[En-06R-2024]" at bounding box center [265, 208] width 38 height 13
click at [262, 215] on td "[En-06R-2024]" at bounding box center [265, 208] width 38 height 13
copy td "En-06R-2024]"
drag, startPoint x: 269, startPoint y: 219, endPoint x: 259, endPoint y: 213, distance: 12.1
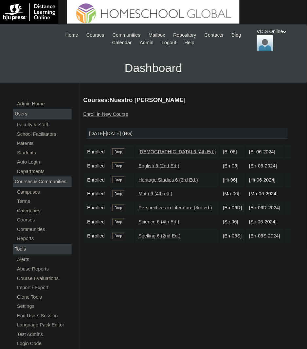
click at [259, 213] on td "[En-06R-2024]" at bounding box center [265, 208] width 38 height 13
copy td "Sc-06-202"
drag, startPoint x: 284, startPoint y: 233, endPoint x: 257, endPoint y: 233, distance: 26.8
click at [257, 229] on td "[Sc-06-2024]" at bounding box center [265, 222] width 38 height 13
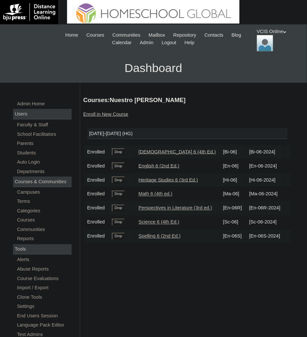
drag, startPoint x: 285, startPoint y: 234, endPoint x: 259, endPoint y: 233, distance: 26.9
click at [259, 229] on td "[Sc-06-2024]" at bounding box center [265, 222] width 38 height 13
copy td "En-06S-2024"
drag, startPoint x: 267, startPoint y: 252, endPoint x: 258, endPoint y: 247, distance: 11.0
click at [258, 243] on td "[En-06S-2024]" at bounding box center [265, 236] width 38 height 13
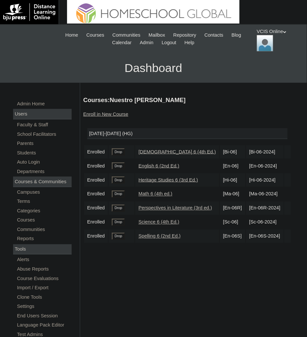
click at [30, 152] on link "Students" at bounding box center [43, 153] width 55 height 8
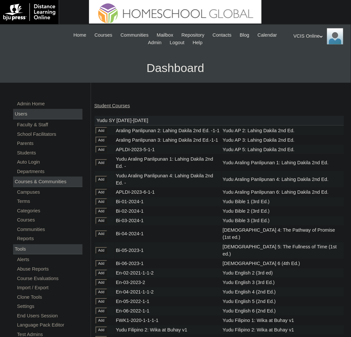
scroll to position [2281, 0]
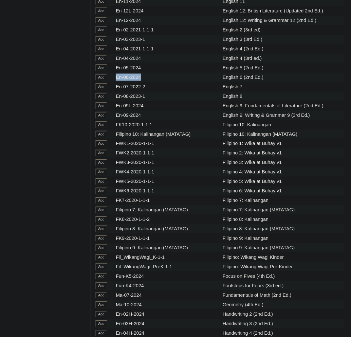
click at [101, 81] on input "Add" at bounding box center [101, 77] width 11 height 7
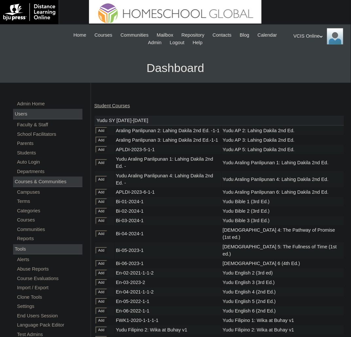
scroll to position [2658, 0]
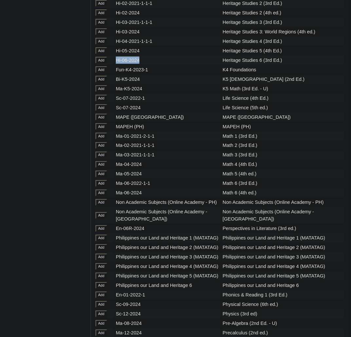
click at [99, 64] on input "Add" at bounding box center [101, 60] width 11 height 7
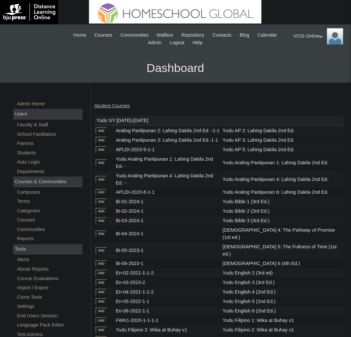
scroll to position [2797, 0]
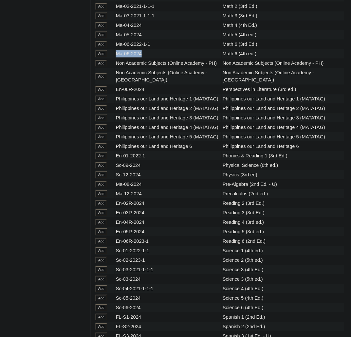
click at [100, 58] on input "Add" at bounding box center [101, 54] width 11 height 7
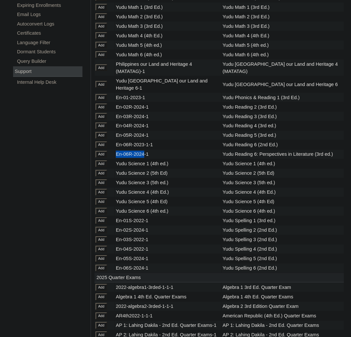
scroll to position [2838, 0]
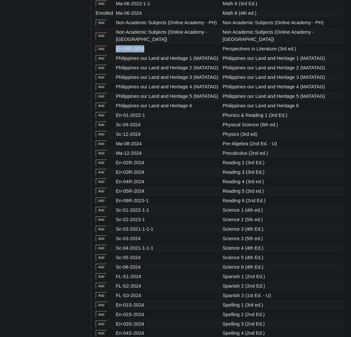
click at [100, 52] on input "Add" at bounding box center [101, 48] width 11 height 7
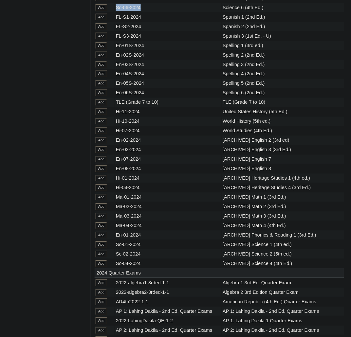
click at [102, 11] on input "Add" at bounding box center [101, 7] width 11 height 7
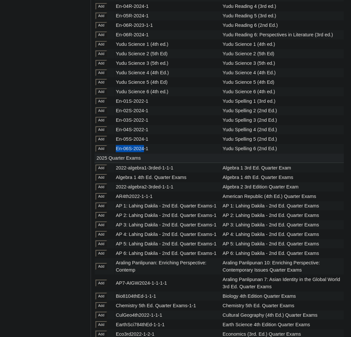
scroll to position [3187, 0]
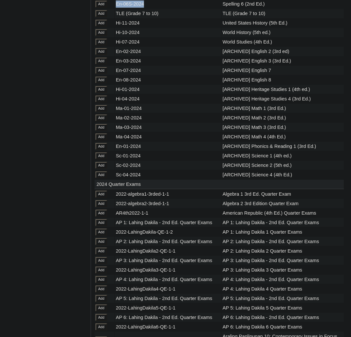
click at [104, 8] on input "Add" at bounding box center [101, 4] width 11 height 7
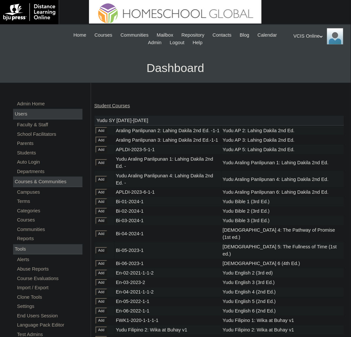
click at [130, 106] on link "Student Courses" at bounding box center [112, 105] width 36 height 5
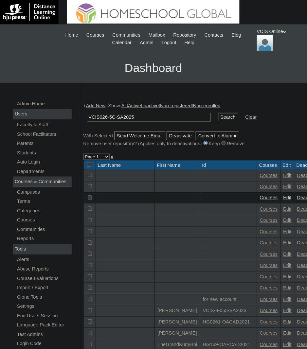
type input "VCIS026-5C-SA2025"
click at [218, 117] on input "Search" at bounding box center [228, 117] width 20 height 9
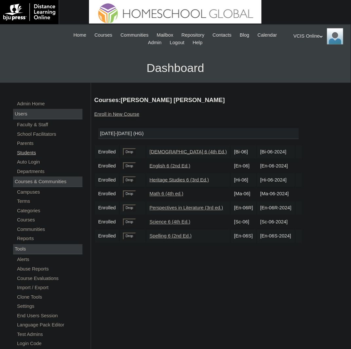
click at [28, 150] on link "Students" at bounding box center [49, 153] width 66 height 8
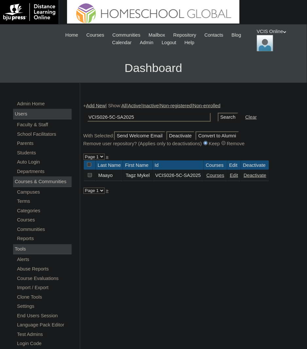
click at [109, 114] on input "VCIS026-5C-SA2025" at bounding box center [148, 117] width 123 height 9
type input "VCIS025-5C-SA2025"
click at [218, 117] on input "Search" at bounding box center [228, 117] width 20 height 9
click at [229, 178] on link "Courses" at bounding box center [231, 175] width 18 height 5
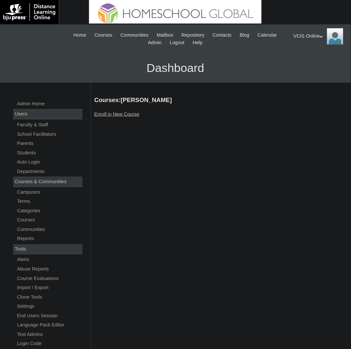
click at [125, 114] on link "Enroll in New Course" at bounding box center [116, 114] width 45 height 5
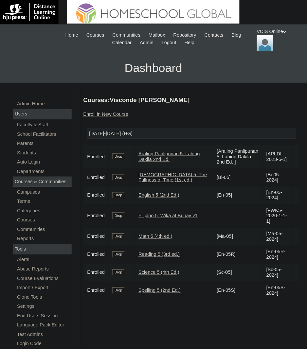
drag, startPoint x: 270, startPoint y: 164, endPoint x: 269, endPoint y: 148, distance: 16.4
click at [269, 148] on td "[APLDI-2023-5-1]" at bounding box center [277, 156] width 29 height 23
copy td "APLDI-2023-5-1"
drag, startPoint x: 278, startPoint y: 182, endPoint x: 270, endPoint y: 173, distance: 11.3
click at [270, 173] on td "[Bi-05-2024]" at bounding box center [277, 177] width 29 height 17
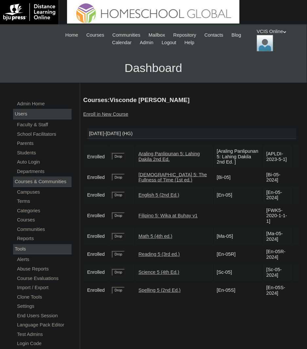
copy td "Bi-05-2024"
drag, startPoint x: 269, startPoint y: 192, endPoint x: 278, endPoint y: 201, distance: 13.0
click at [278, 201] on td "[En-05-2024]" at bounding box center [277, 195] width 29 height 17
click at [275, 191] on td "[En-05-2024]" at bounding box center [277, 195] width 29 height 17
click at [265, 190] on td "[En-05-2024]" at bounding box center [277, 195] width 29 height 17
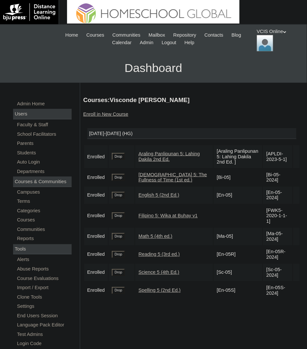
drag, startPoint x: 269, startPoint y: 191, endPoint x: 279, endPoint y: 202, distance: 14.4
click at [279, 202] on td "[En-05-2024]" at bounding box center [277, 195] width 29 height 17
copy td "[En-05-2024]"
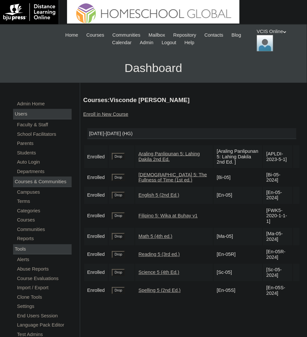
click at [274, 222] on td "[FWK5-2020-1-1-1]" at bounding box center [277, 216] width 29 height 23
drag, startPoint x: 276, startPoint y: 223, endPoint x: 270, endPoint y: 208, distance: 16.2
click at [270, 208] on td "[FWK5-2020-1-1-1]" at bounding box center [277, 216] width 29 height 23
copy td "FWK5-2020-1-1-1"
drag, startPoint x: 279, startPoint y: 241, endPoint x: 267, endPoint y: 234, distance: 13.5
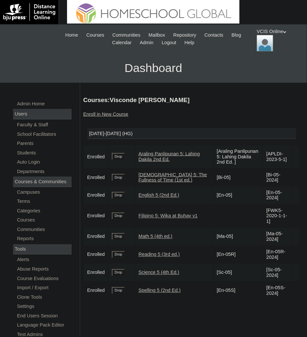
click at [267, 234] on td "[Ma-05-2024]" at bounding box center [277, 236] width 29 height 17
click at [251, 256] on td "[En-05R]" at bounding box center [238, 254] width 49 height 17
drag, startPoint x: 270, startPoint y: 234, endPoint x: 277, endPoint y: 240, distance: 9.3
click at [277, 240] on td "[Ma-05-2024]" at bounding box center [277, 236] width 29 height 17
copy td "Ma-05-2024"
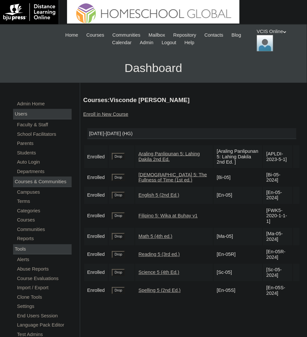
copy td "En-05R-2024"
drag, startPoint x: 279, startPoint y: 259, endPoint x: 269, endPoint y: 252, distance: 11.5
click at [269, 252] on td "[En-05R-2024]" at bounding box center [277, 254] width 29 height 17
copy td "Sc-05-2024"
drag, startPoint x: 279, startPoint y: 275, endPoint x: 269, endPoint y: 270, distance: 10.7
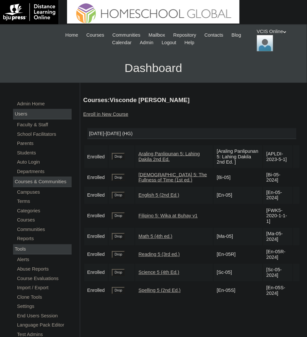
click at [269, 270] on td "[Sc-05-2024]" at bounding box center [277, 272] width 29 height 17
copy td "En-05S-2024]"
drag, startPoint x: 279, startPoint y: 295, endPoint x: 269, endPoint y: 288, distance: 12.0
click at [269, 288] on td "[En-05S-2024]" at bounding box center [277, 290] width 29 height 17
click at [31, 151] on link "Students" at bounding box center [43, 153] width 55 height 8
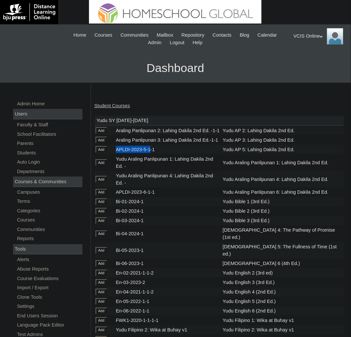
scroll to position [1867, 0]
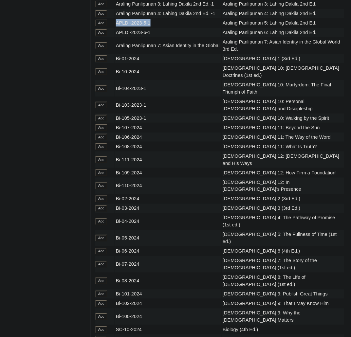
click at [105, 27] on input "Add" at bounding box center [101, 23] width 11 height 7
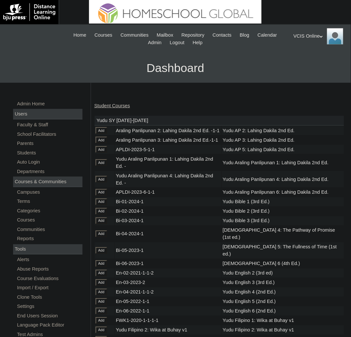
scroll to position [2041, 0]
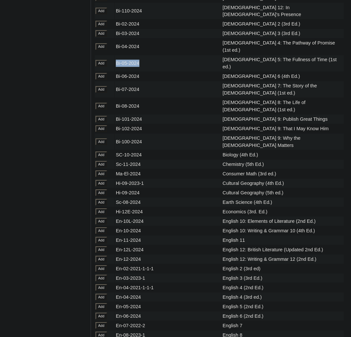
click at [103, 67] on input "Add" at bounding box center [101, 63] width 11 height 7
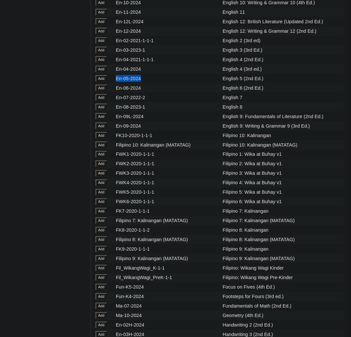
click at [101, 82] on input "Add" at bounding box center [101, 78] width 11 height 7
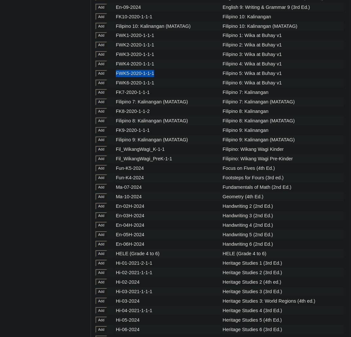
click at [102, 77] on input "Add" at bounding box center [101, 73] width 11 height 7
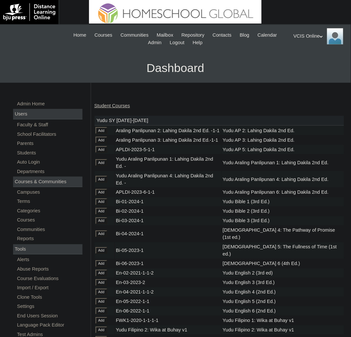
scroll to position [2776, 0]
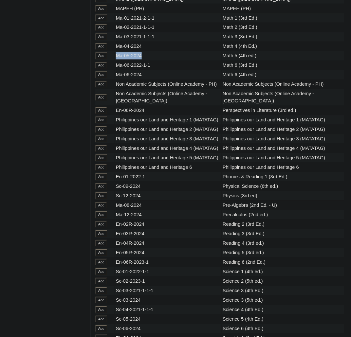
click at [101, 60] on input "Add" at bounding box center [101, 56] width 11 height 7
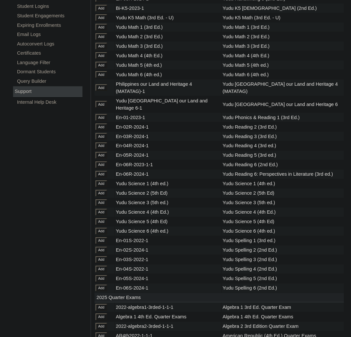
scroll to position [3018, 0]
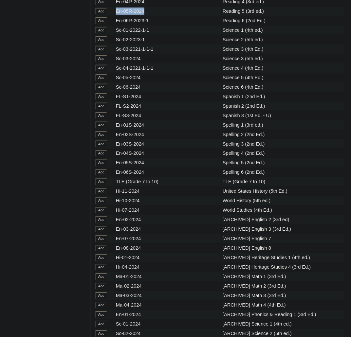
click at [100, 15] on input "Add" at bounding box center [101, 11] width 11 height 7
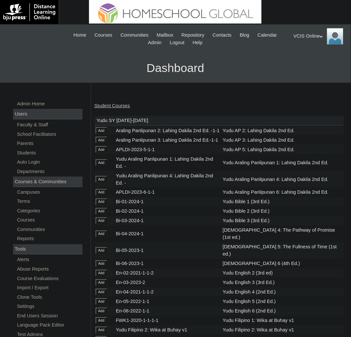
scroll to position [3087, 0]
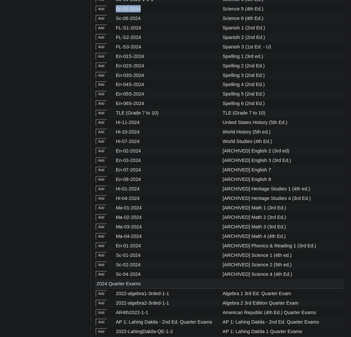
click at [103, 12] on input "Add" at bounding box center [101, 9] width 11 height 7
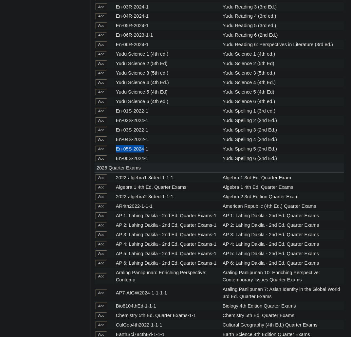
scroll to position [3176, 0]
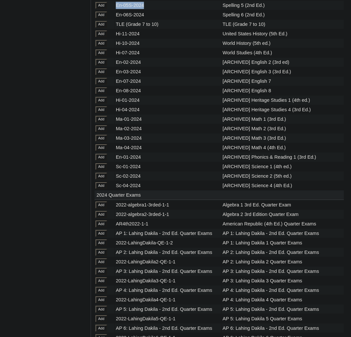
click at [101, 9] on input "Add" at bounding box center [101, 5] width 11 height 7
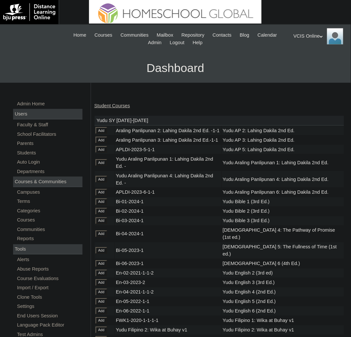
click at [112, 103] on link "Student Courses" at bounding box center [112, 105] width 36 height 5
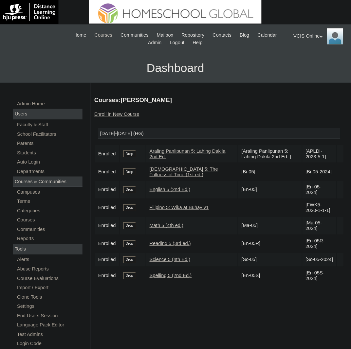
click at [113, 37] on span "Courses" at bounding box center [104, 35] width 18 height 8
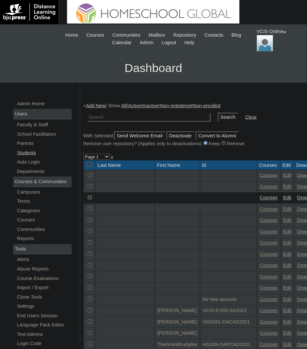
click at [38, 149] on link "Students" at bounding box center [43, 153] width 55 height 8
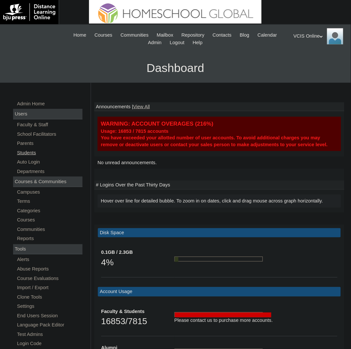
click at [27, 151] on link "Students" at bounding box center [49, 153] width 66 height 8
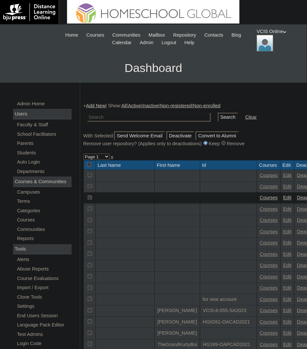
click at [134, 119] on input "text" at bounding box center [148, 117] width 123 height 9
paste input "VCIS022-4C-SA2025"
type input "VCIS022-4C-SA2025"
click at [218, 117] on input "Search" at bounding box center [228, 117] width 20 height 9
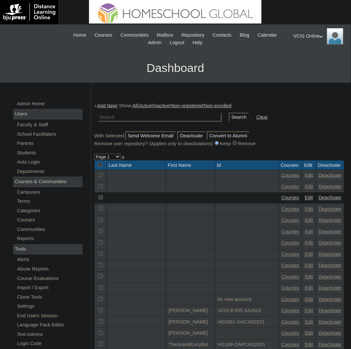
click at [126, 117] on input "text" at bounding box center [159, 117] width 123 height 9
paste input "VCIS022-4C-SA2025"
type input "VCIS022-4C-SA2025"
click at [229, 117] on input "Search" at bounding box center [239, 117] width 20 height 9
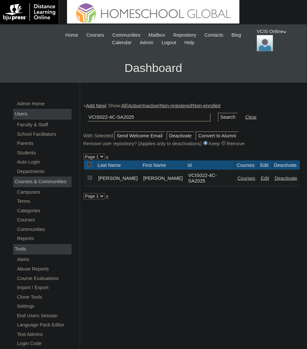
click at [110, 120] on input "VCIS022-4C-SA2025" at bounding box center [148, 117] width 123 height 9
click at [109, 117] on input "VCIS022-4C-SA2025" at bounding box center [148, 117] width 123 height 9
type input "VCIS021-4C-SA2025"
click at [218, 117] on input "Search" at bounding box center [228, 117] width 20 height 9
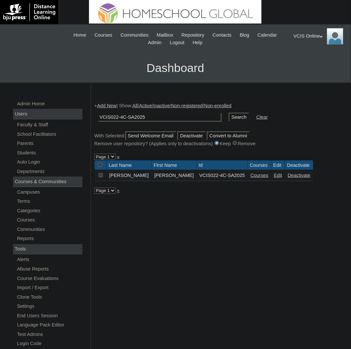
click at [250, 178] on link "Courses" at bounding box center [259, 175] width 18 height 5
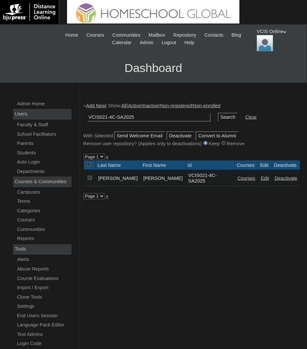
click at [239, 176] on link "Courses" at bounding box center [247, 178] width 18 height 5
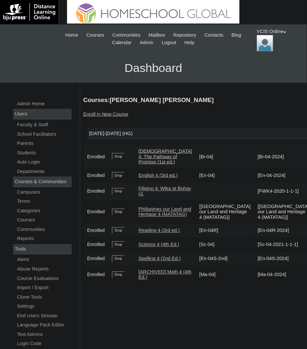
drag, startPoint x: 250, startPoint y: 155, endPoint x: 273, endPoint y: 158, distance: 23.4
click at [273, 158] on td "[Bi-04-2024]" at bounding box center [284, 156] width 58 height 23
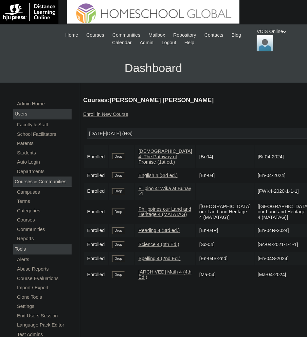
drag, startPoint x: 269, startPoint y: 178, endPoint x: 276, endPoint y: 179, distance: 7.0
click at [276, 179] on td "[En-04-2024]" at bounding box center [284, 175] width 58 height 13
copy td "En-04-2024"
drag, startPoint x: 276, startPoint y: 177, endPoint x: 505, endPoint y: 73, distance: 251.9
click at [307, 73] on html "VCIS Online My Profile My Settings Logout |N|Staff|| Skip to Main Content Skip …" at bounding box center [153, 270] width 307 height 541
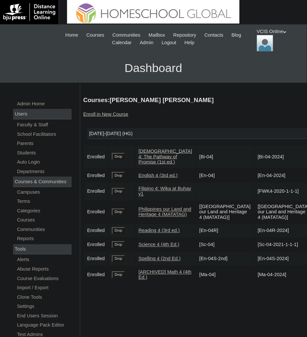
click at [255, 197] on td "[FWK4-2020-1-1-1]" at bounding box center [284, 191] width 58 height 17
drag, startPoint x: 248, startPoint y: 197, endPoint x: 247, endPoint y: 189, distance: 8.2
click at [255, 189] on td "[FWK4-2020-1-1-1]" at bounding box center [284, 191] width 58 height 17
copy td "FWK4-2020-1-1-1"
click at [276, 223] on td "[Philippines our Land and Heritage 4 (MATATAG)]" at bounding box center [284, 212] width 58 height 23
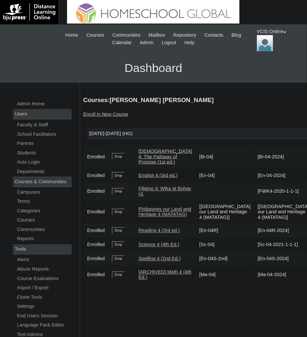
drag, startPoint x: 276, startPoint y: 223, endPoint x: 247, endPoint y: 211, distance: 31.2
click at [255, 211] on td "[Philippines our Land and Heritage 4 (MATATAG)]" at bounding box center [284, 212] width 58 height 23
copy td "Philippines our Land and Heritage 4 (MATATAG)"
click at [273, 238] on td "[En-04R-2024]" at bounding box center [284, 230] width 58 height 13
copy td "En-04R-2024"
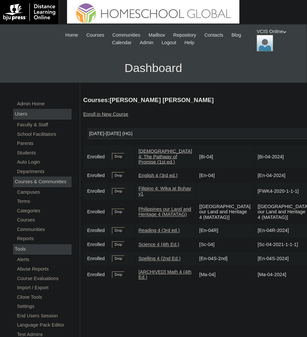
drag, startPoint x: 279, startPoint y: 242, endPoint x: 246, endPoint y: 244, distance: 32.8
click at [255, 238] on td "[En-04R-2024]" at bounding box center [284, 230] width 58 height 13
click at [255, 252] on td "[Sc-04-2021-1-1-1]" at bounding box center [284, 244] width 58 height 13
drag, startPoint x: 303, startPoint y: 201, endPoint x: 247, endPoint y: 263, distance: 83.2
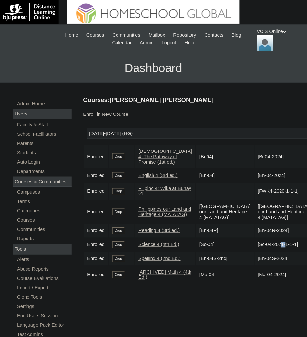
click at [255, 252] on td "[Sc-04-2021-1-1-1]" at bounding box center [284, 244] width 58 height 13
copy td "[Sc-04-2021-1-1-1]"
click at [255, 266] on td "[En-04S-2024]" at bounding box center [284, 258] width 58 height 13
copy td "n-04S-2024"
drag, startPoint x: 249, startPoint y: 278, endPoint x: 278, endPoint y: 280, distance: 28.8
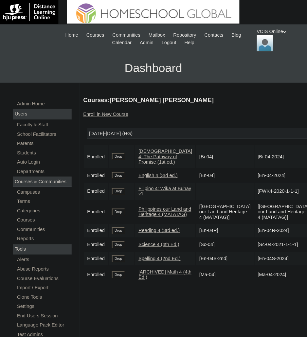
click at [278, 266] on td "[En-04S-2024]" at bounding box center [284, 258] width 58 height 13
copy td "Ma-04-2024]"
drag, startPoint x: 248, startPoint y: 294, endPoint x: 279, endPoint y: 296, distance: 31.1
click at [279, 284] on td "[Ma-04-2024]" at bounding box center [284, 274] width 58 height 17
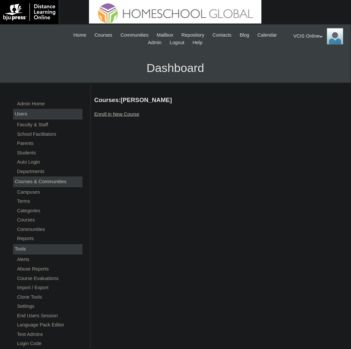
click at [110, 113] on link "Enroll in New Course" at bounding box center [116, 114] width 45 height 5
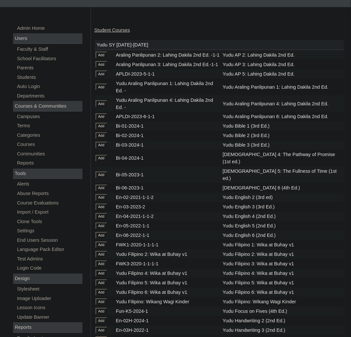
scroll to position [2032, 0]
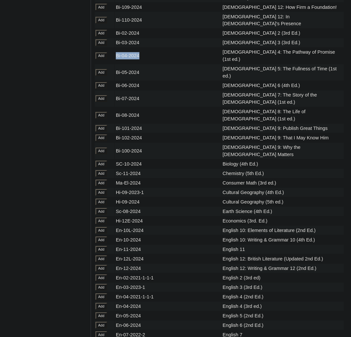
click at [102, 60] on input "Add" at bounding box center [101, 56] width 11 height 7
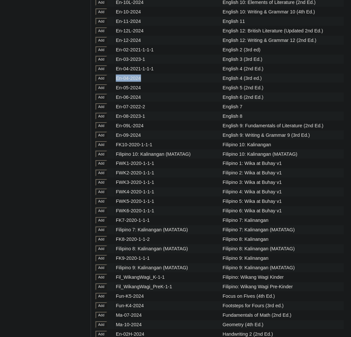
click at [104, 82] on input "Add" at bounding box center [101, 78] width 11 height 7
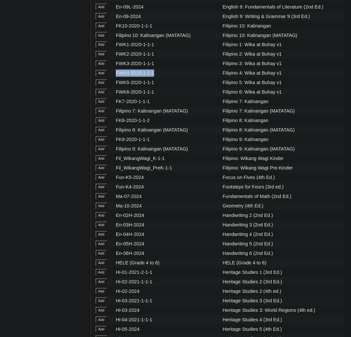
click at [100, 77] on input "Add" at bounding box center [101, 73] width 11 height 7
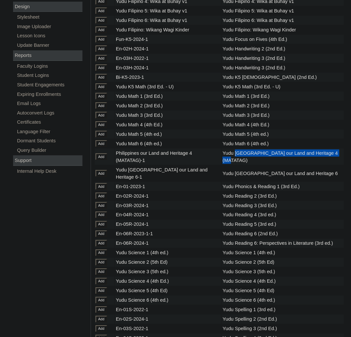
scroll to position [2901, 0]
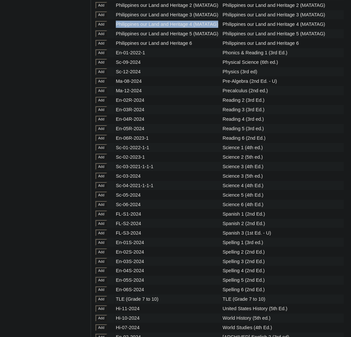
click at [102, 28] on input "Add" at bounding box center [101, 24] width 11 height 7
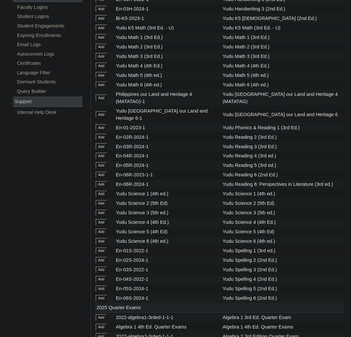
scroll to position [3010, 0]
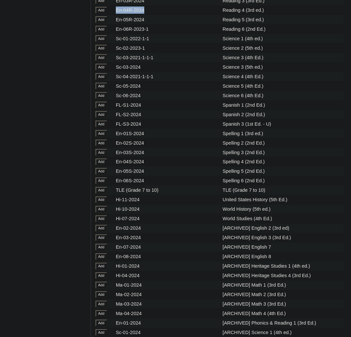
click at [104, 14] on input "Add" at bounding box center [101, 10] width 11 height 7
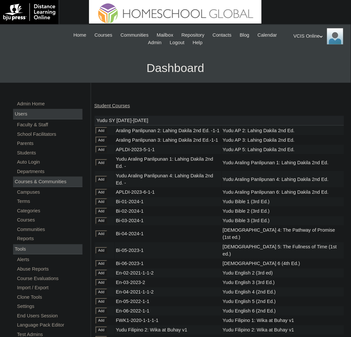
click at [144, 76] on h3 "Dashboard" at bounding box center [175, 67] width 344 height 29
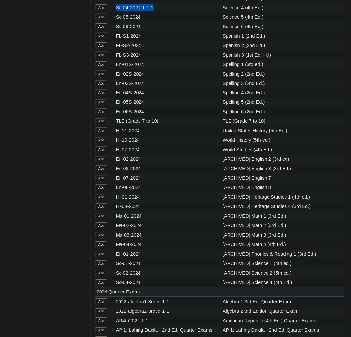
click at [104, 11] on input "Add" at bounding box center [101, 7] width 11 height 7
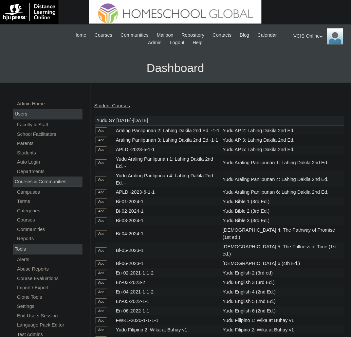
click at [238, 68] on h3 "Dashboard" at bounding box center [175, 67] width 344 height 29
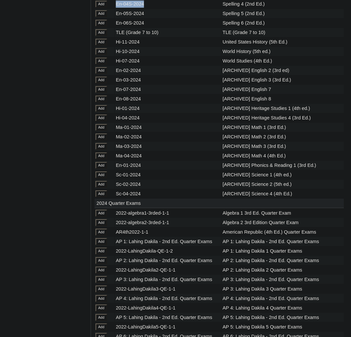
click at [103, 8] on input "Add" at bounding box center [101, 4] width 11 height 7
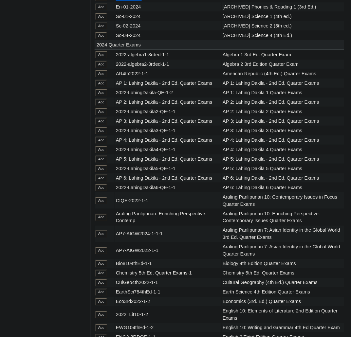
scroll to position [2767, 0]
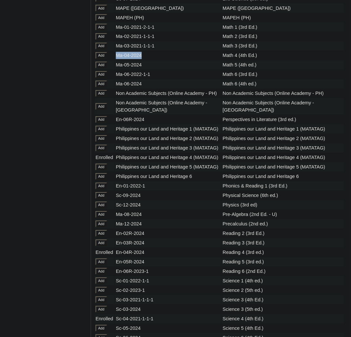
click at [103, 59] on input "Add" at bounding box center [101, 55] width 11 height 7
